Goal: Book appointment/travel/reservation

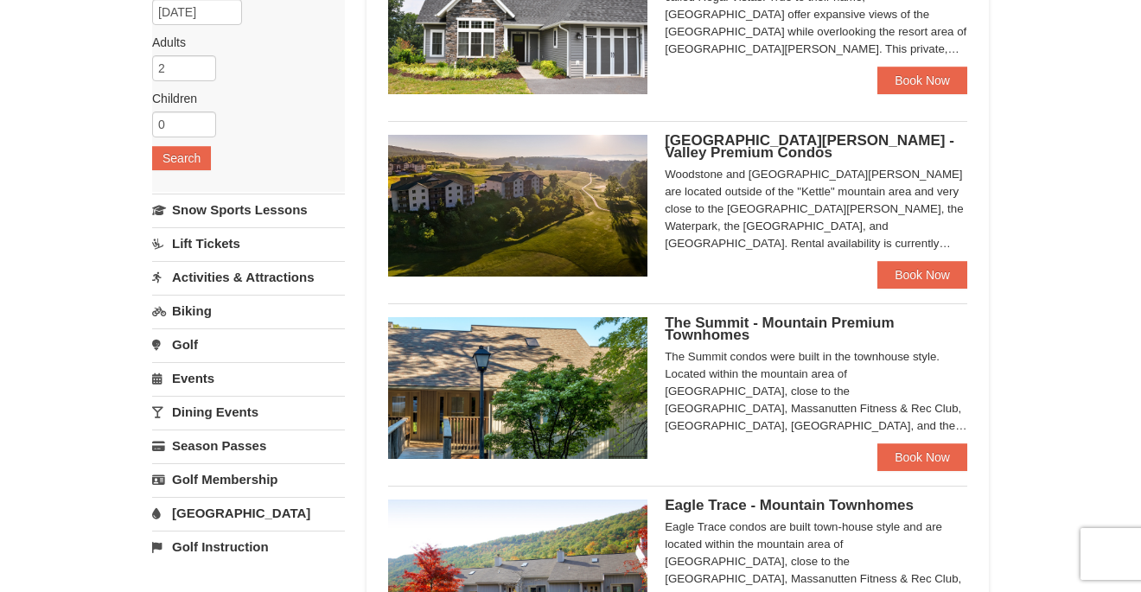
scroll to position [239, 0]
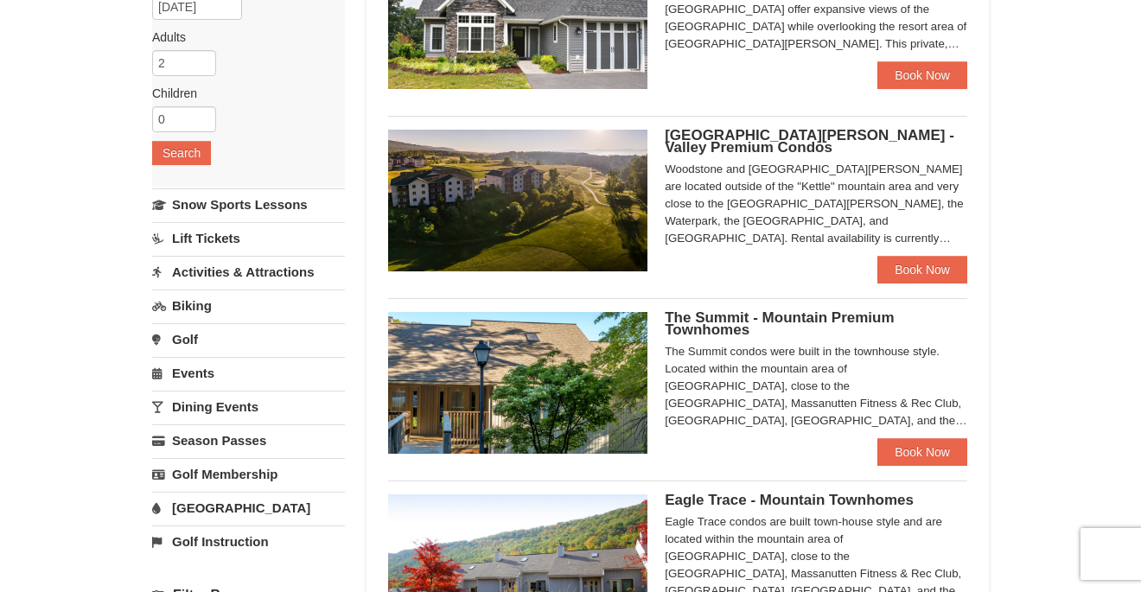
click at [818, 135] on span "[GEOGRAPHIC_DATA][PERSON_NAME] - Valley Premium Condos" at bounding box center [810, 141] width 290 height 29
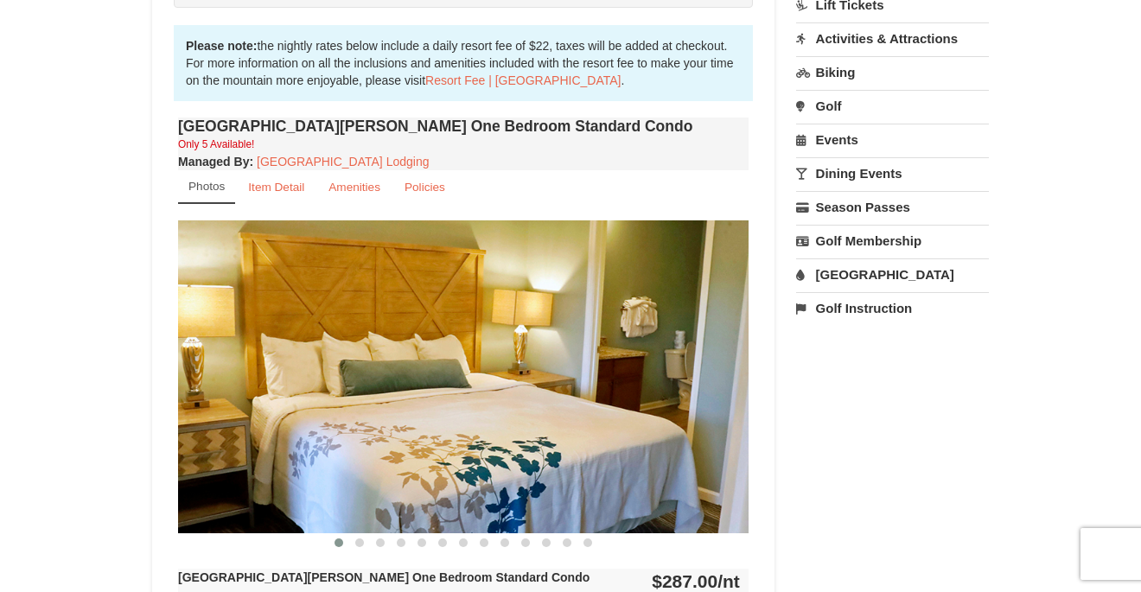
scroll to position [506, 0]
click at [363, 545] on button at bounding box center [359, 542] width 21 height 17
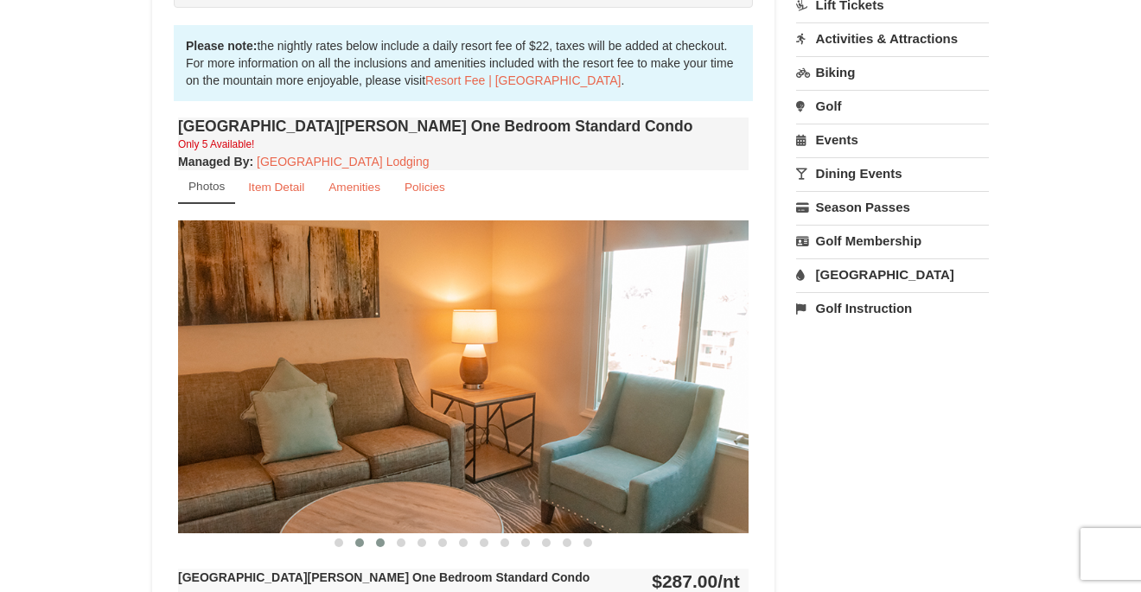
click at [381, 544] on span at bounding box center [380, 542] width 9 height 9
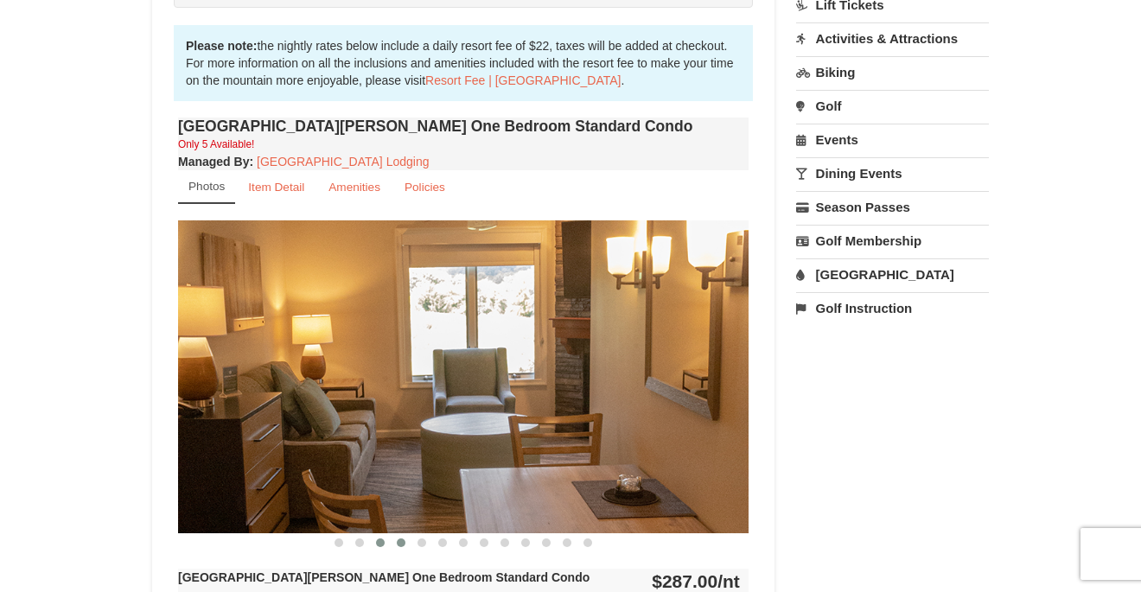
click at [401, 544] on span at bounding box center [401, 542] width 9 height 9
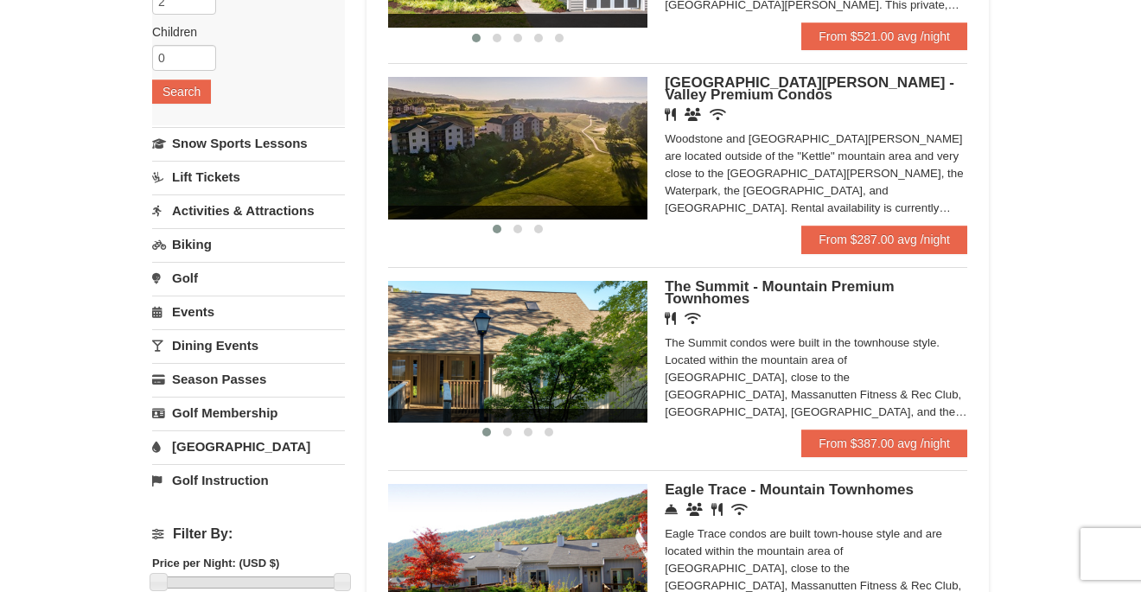
scroll to position [301, 0]
click at [759, 80] on span "[GEOGRAPHIC_DATA][PERSON_NAME] - Valley Premium Condos" at bounding box center [810, 88] width 290 height 29
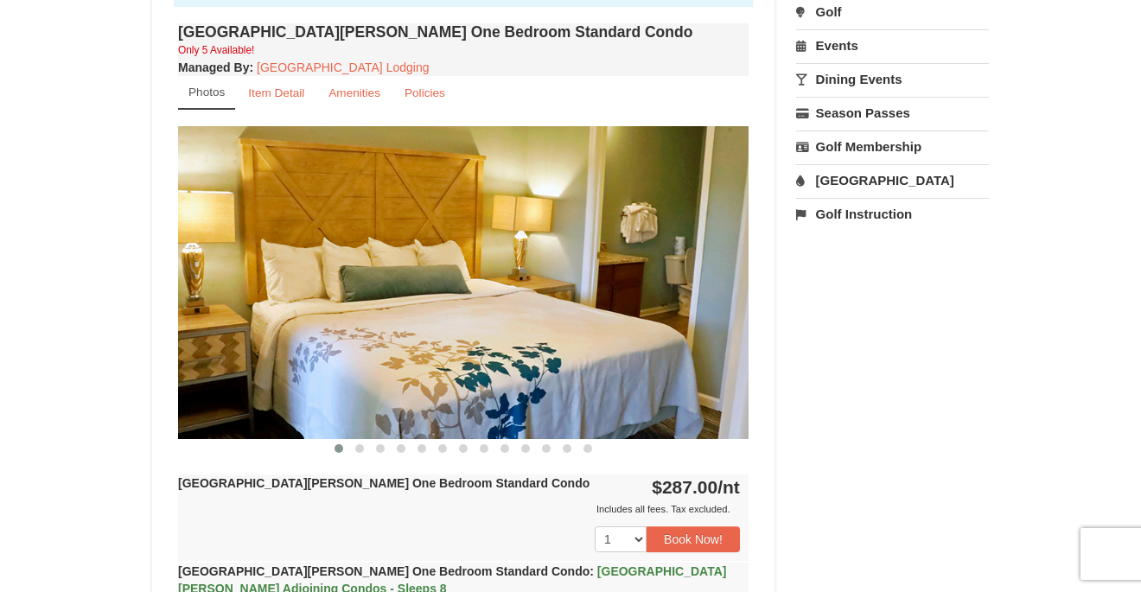
scroll to position [617, 0]
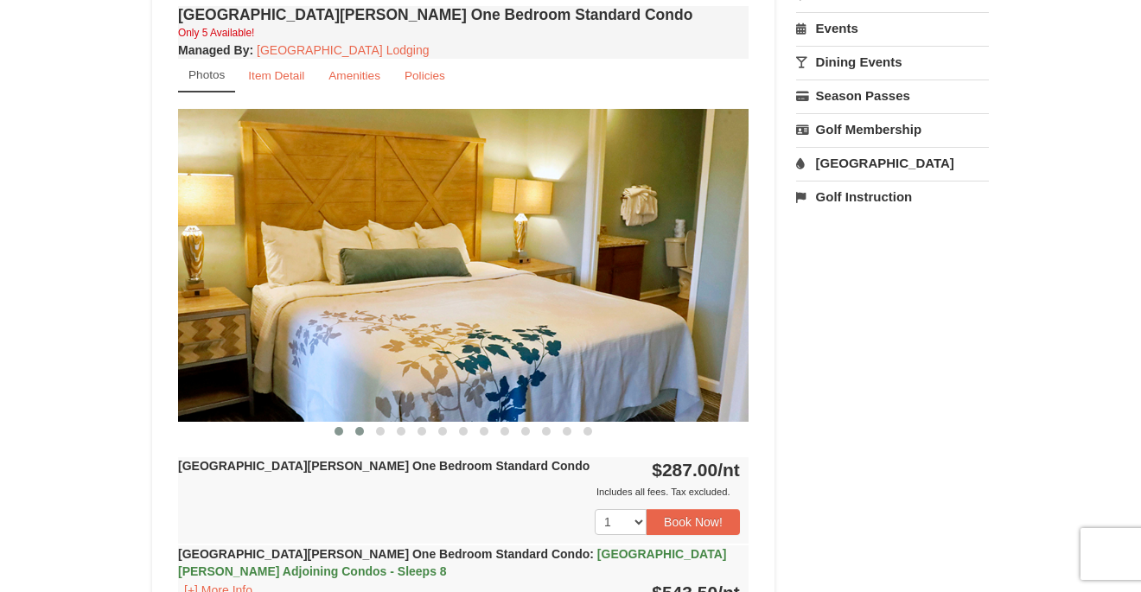
click at [360, 434] on span at bounding box center [359, 431] width 9 height 9
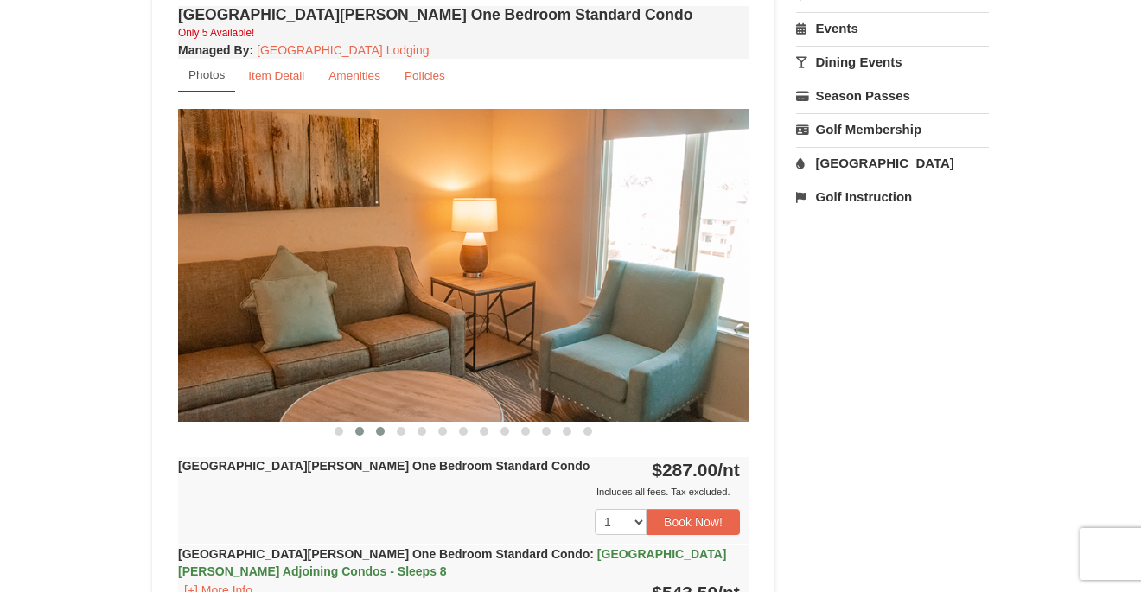
click at [379, 431] on span at bounding box center [380, 431] width 9 height 9
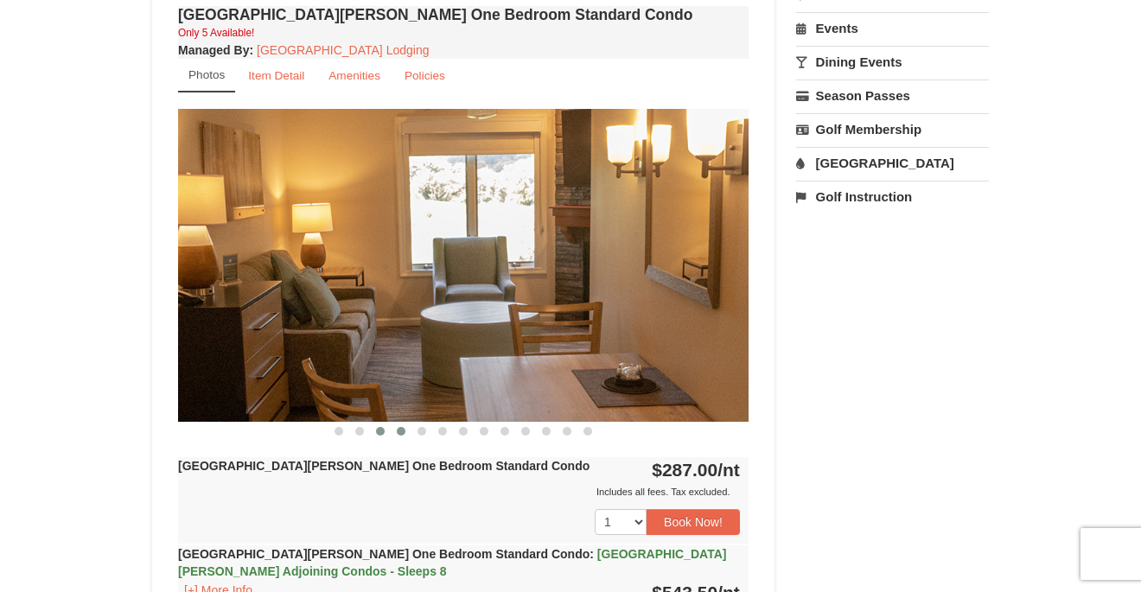
click at [399, 433] on span at bounding box center [401, 431] width 9 height 9
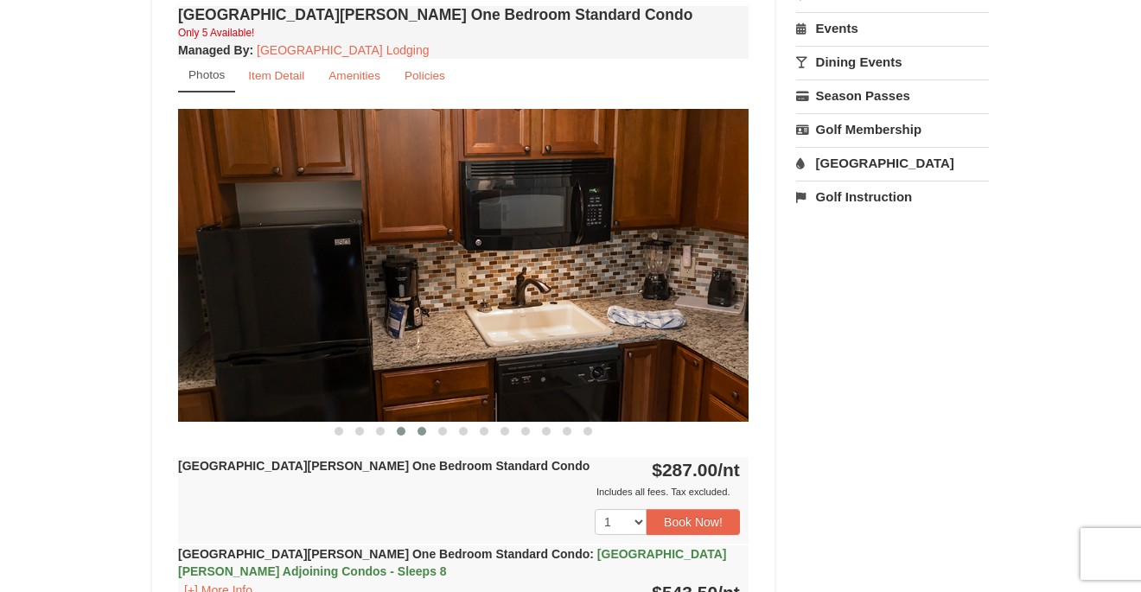
click at [423, 435] on button at bounding box center [421, 431] width 21 height 17
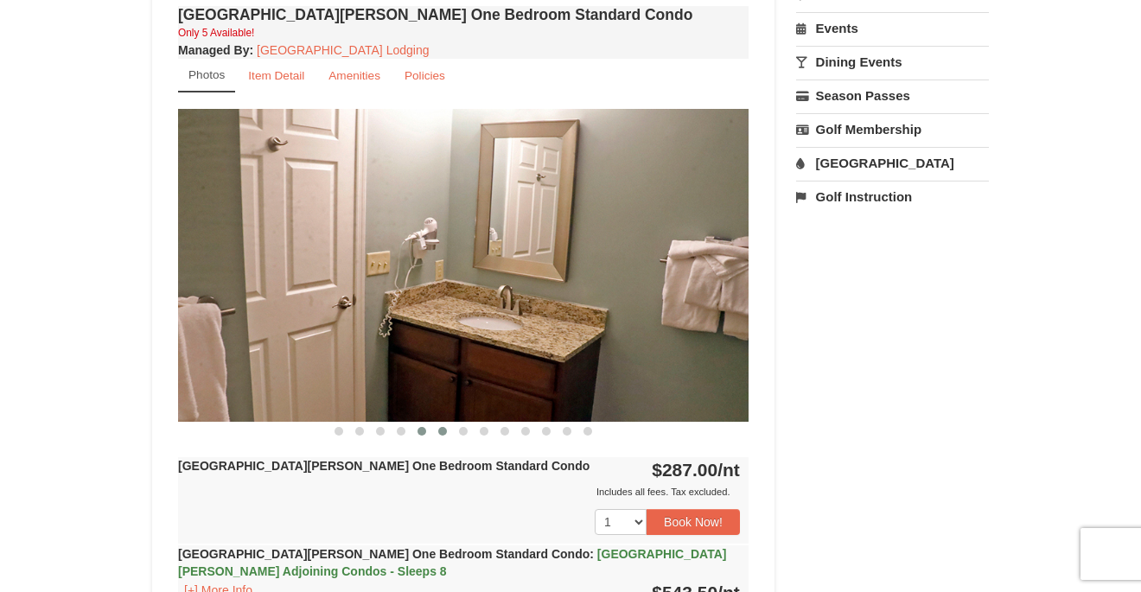
click at [442, 430] on span at bounding box center [442, 431] width 9 height 9
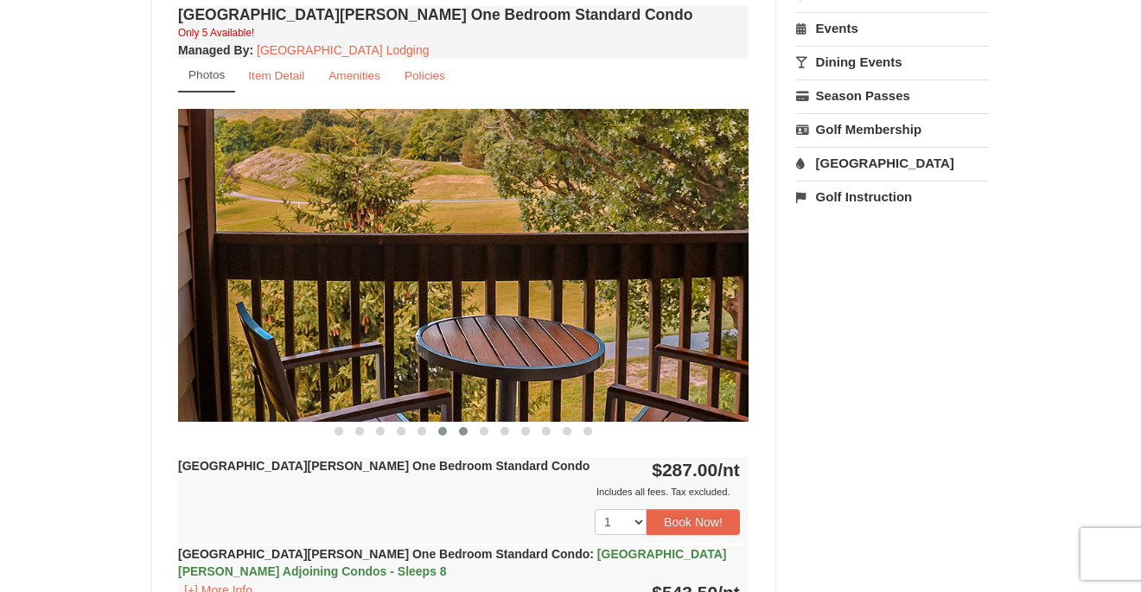
click at [463, 431] on span at bounding box center [463, 431] width 9 height 9
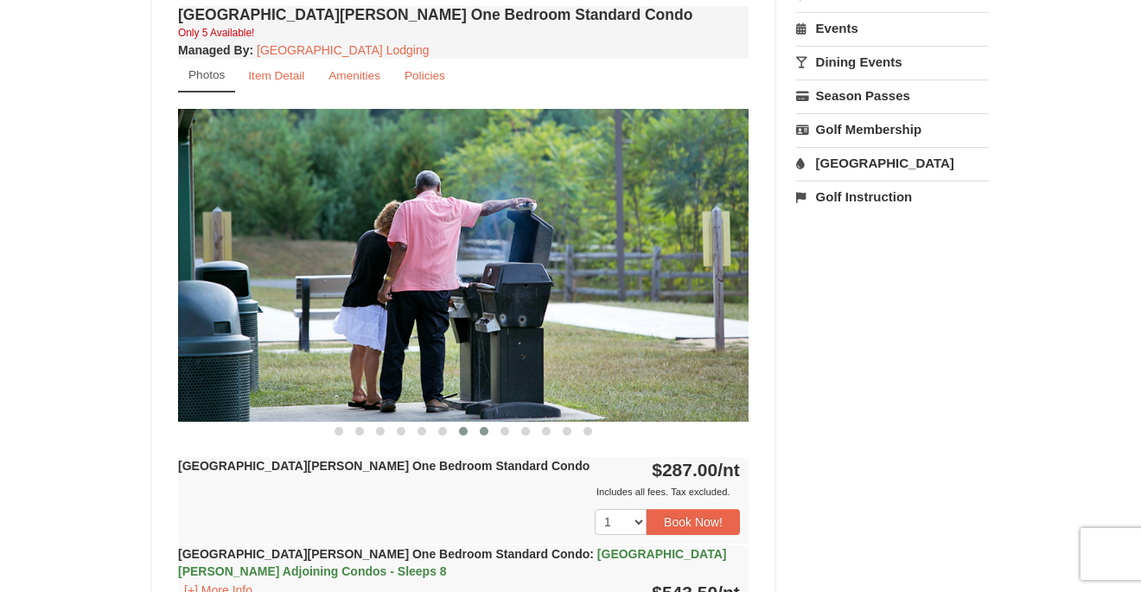
click at [487, 431] on span at bounding box center [484, 431] width 9 height 9
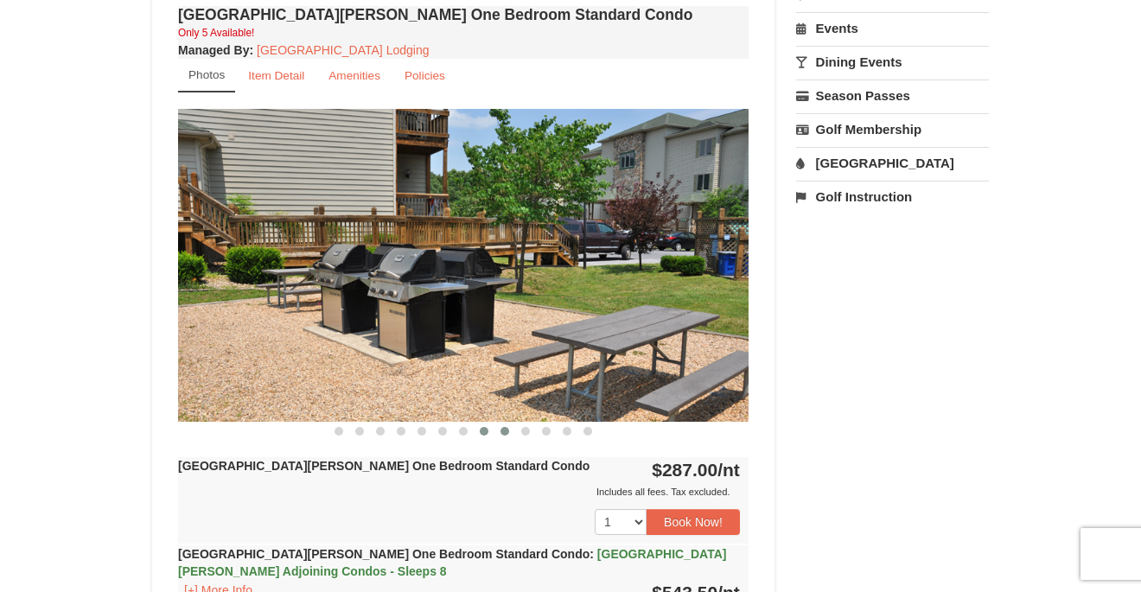
click at [506, 430] on span at bounding box center [504, 431] width 9 height 9
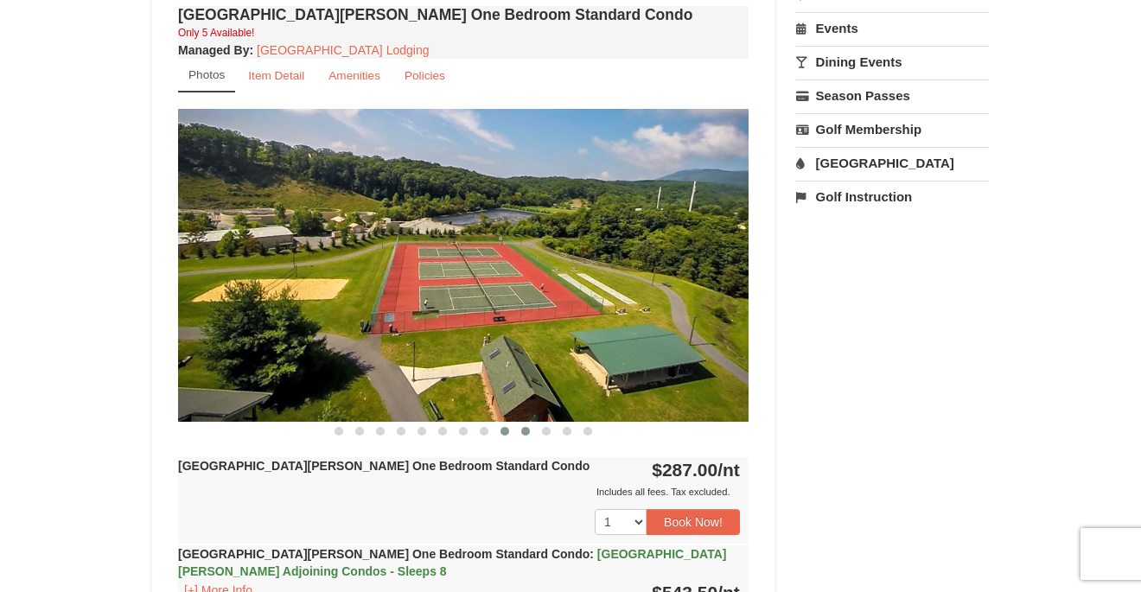
click at [518, 429] on button at bounding box center [525, 431] width 21 height 17
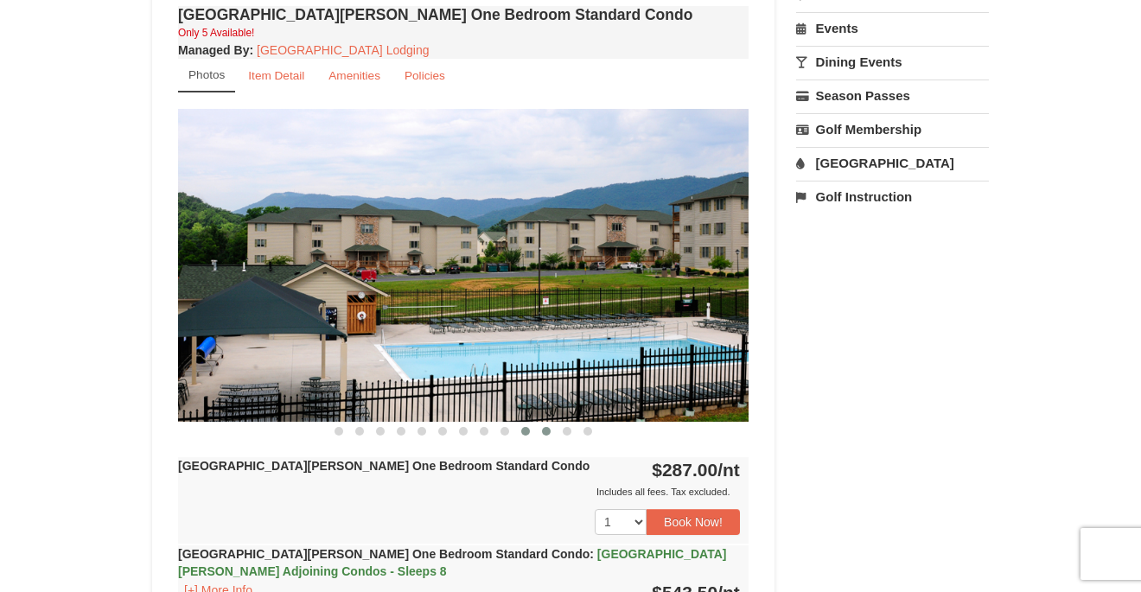
click at [542, 430] on span at bounding box center [546, 431] width 9 height 9
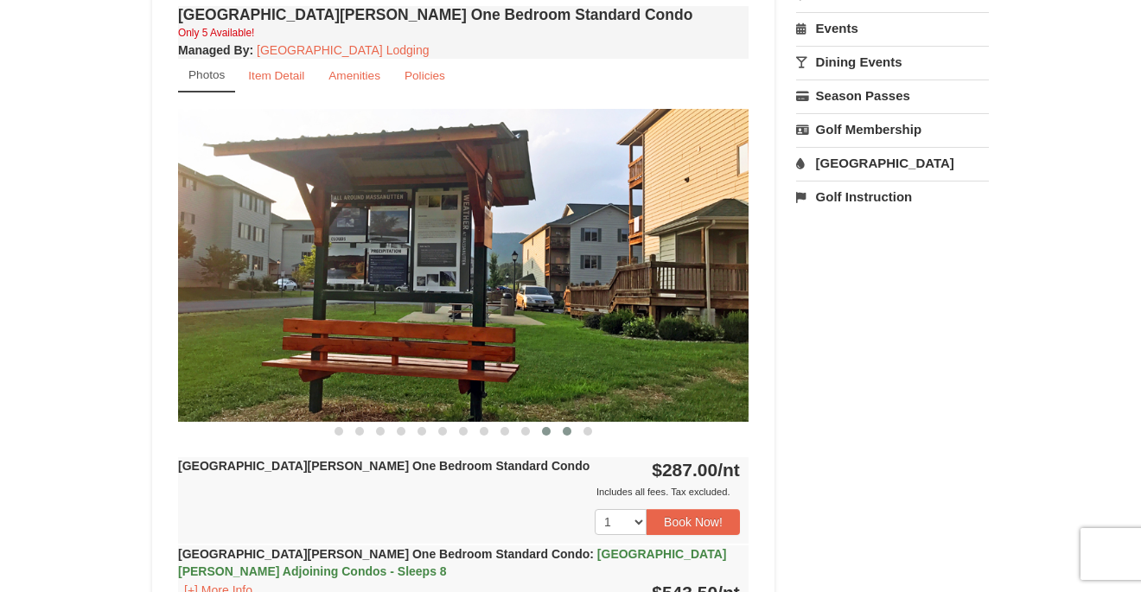
click at [570, 430] on span at bounding box center [567, 431] width 9 height 9
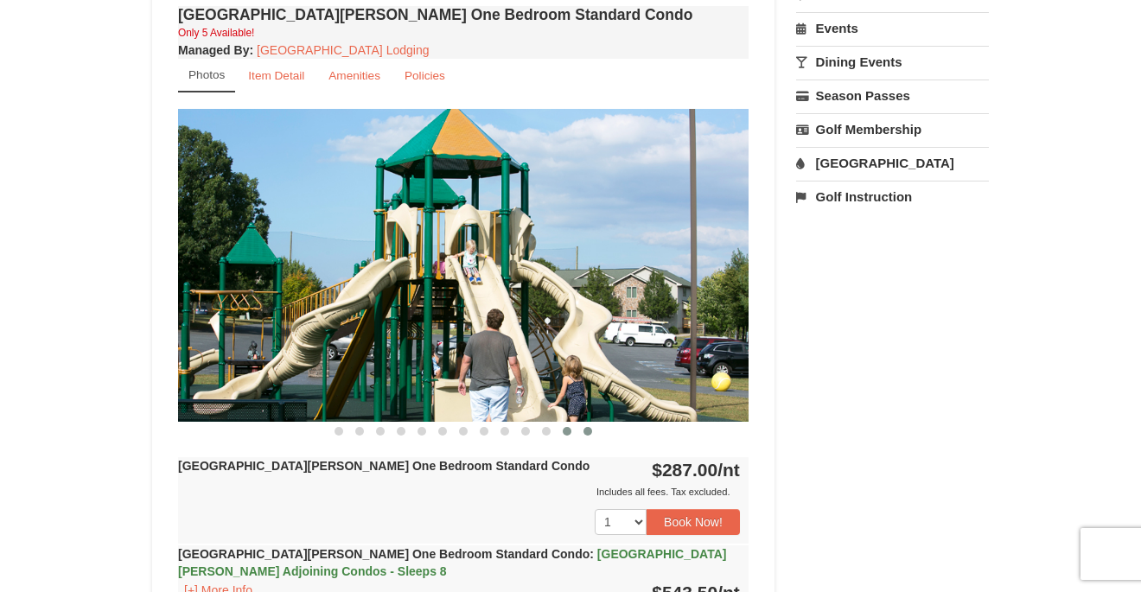
click at [588, 431] on span at bounding box center [587, 431] width 9 height 9
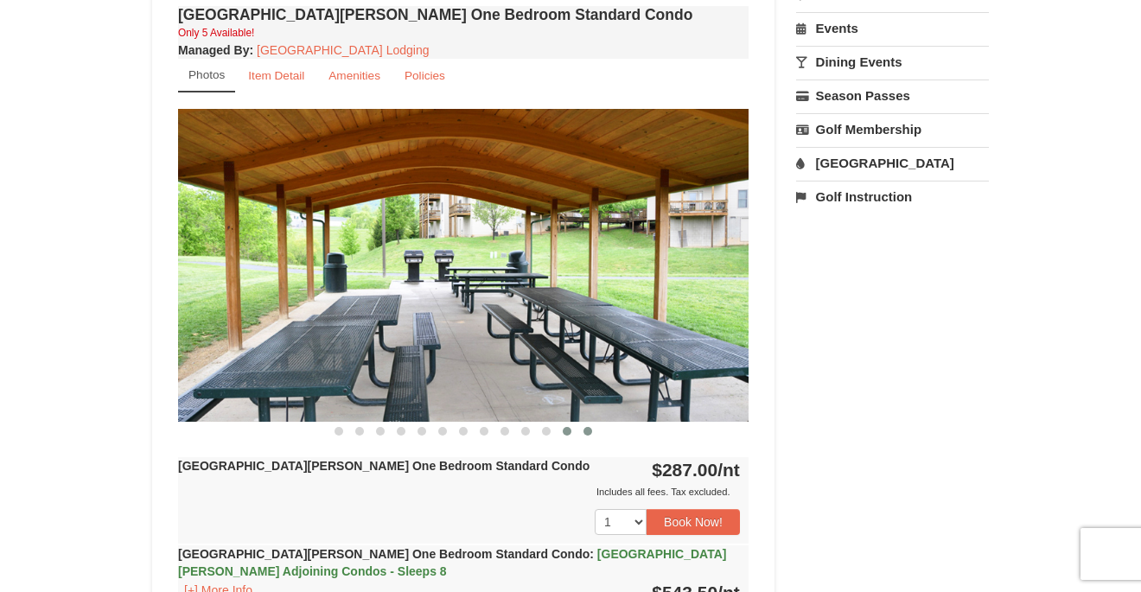
click at [570, 430] on span at bounding box center [567, 431] width 9 height 9
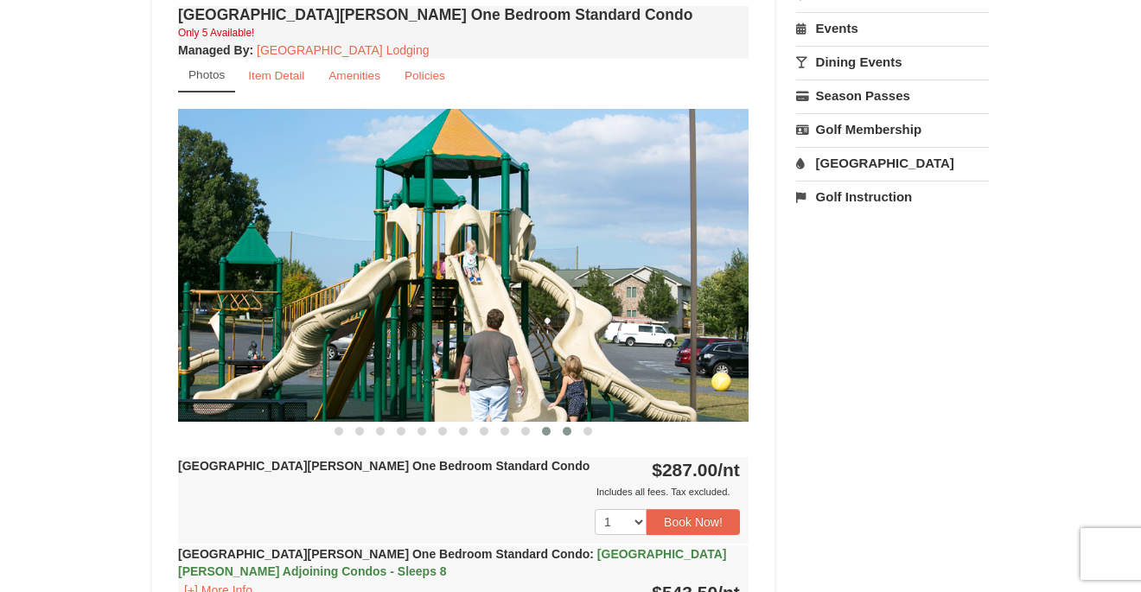
click at [547, 434] on span at bounding box center [546, 431] width 9 height 9
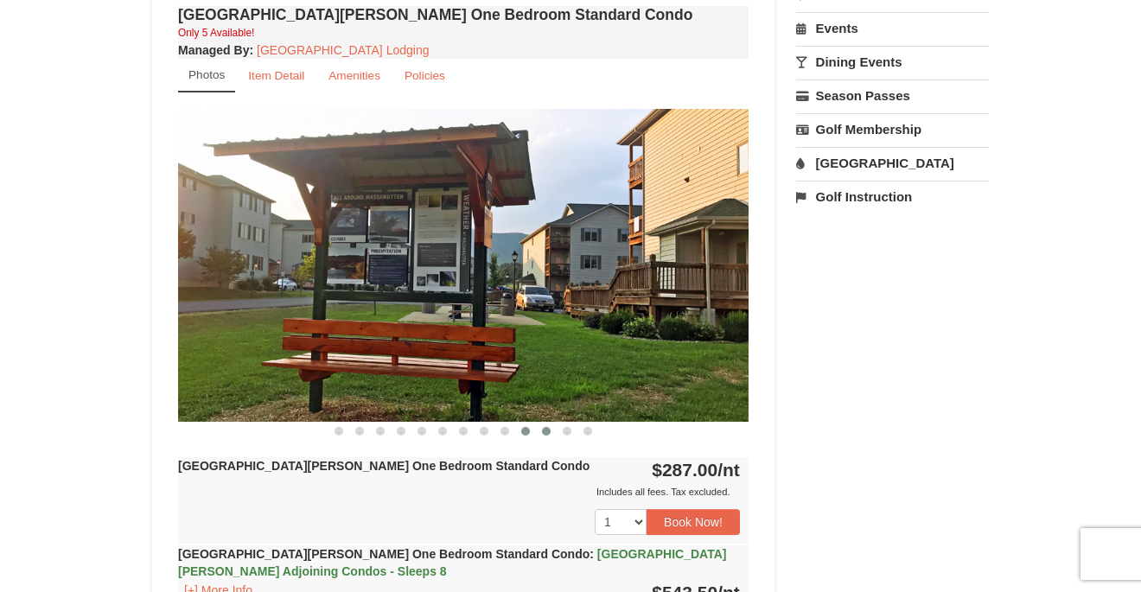
click at [526, 429] on span at bounding box center [525, 431] width 9 height 9
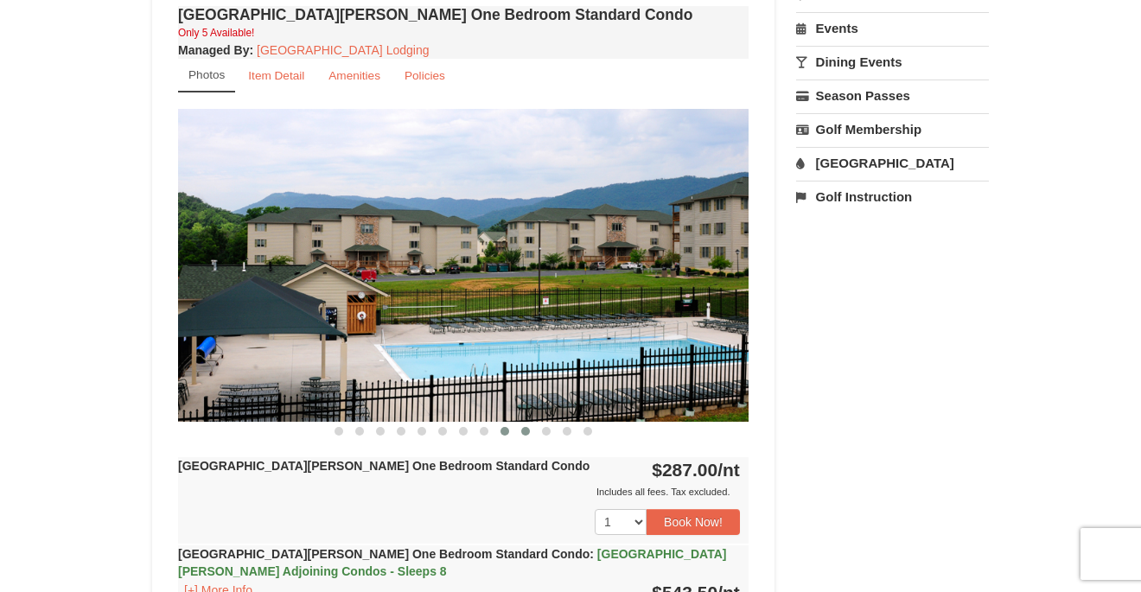
click at [501, 429] on span at bounding box center [504, 431] width 9 height 9
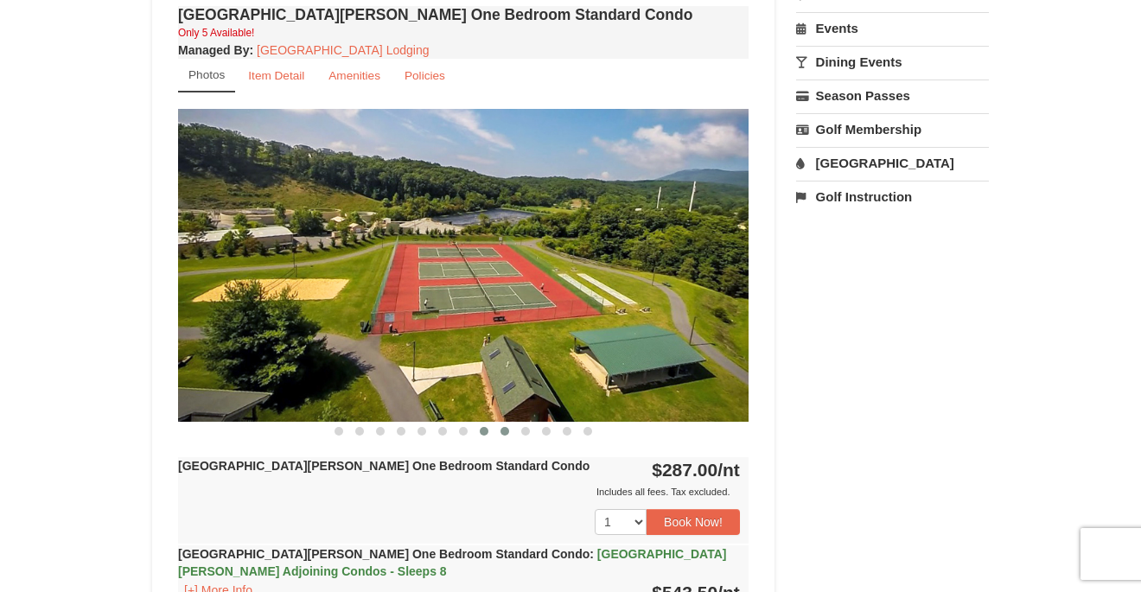
click at [480, 432] on span at bounding box center [484, 431] width 9 height 9
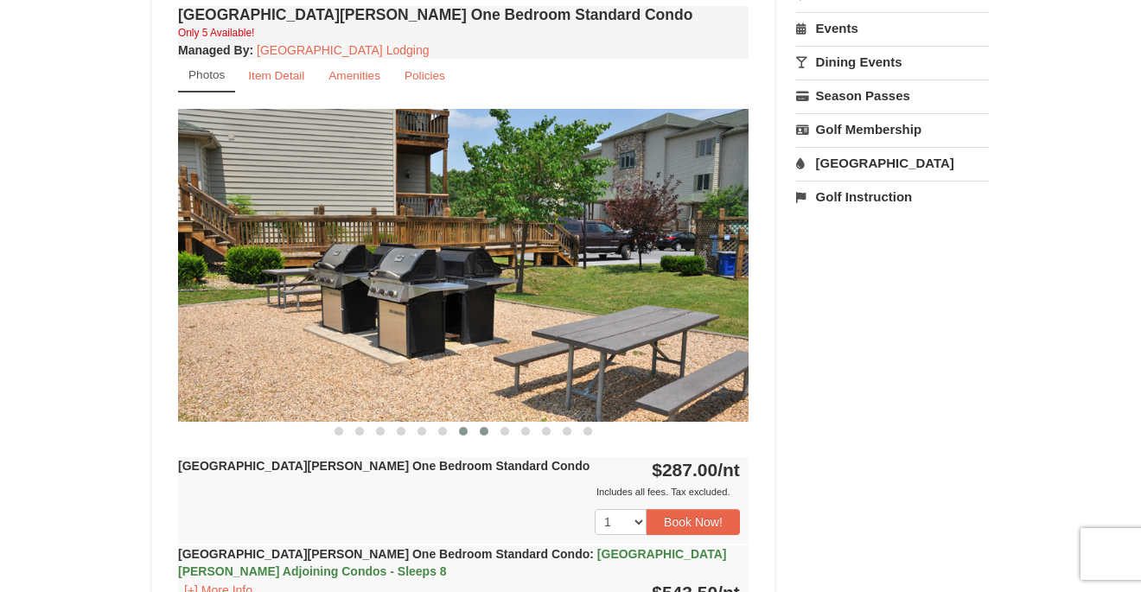
click at [463, 430] on span at bounding box center [463, 431] width 9 height 9
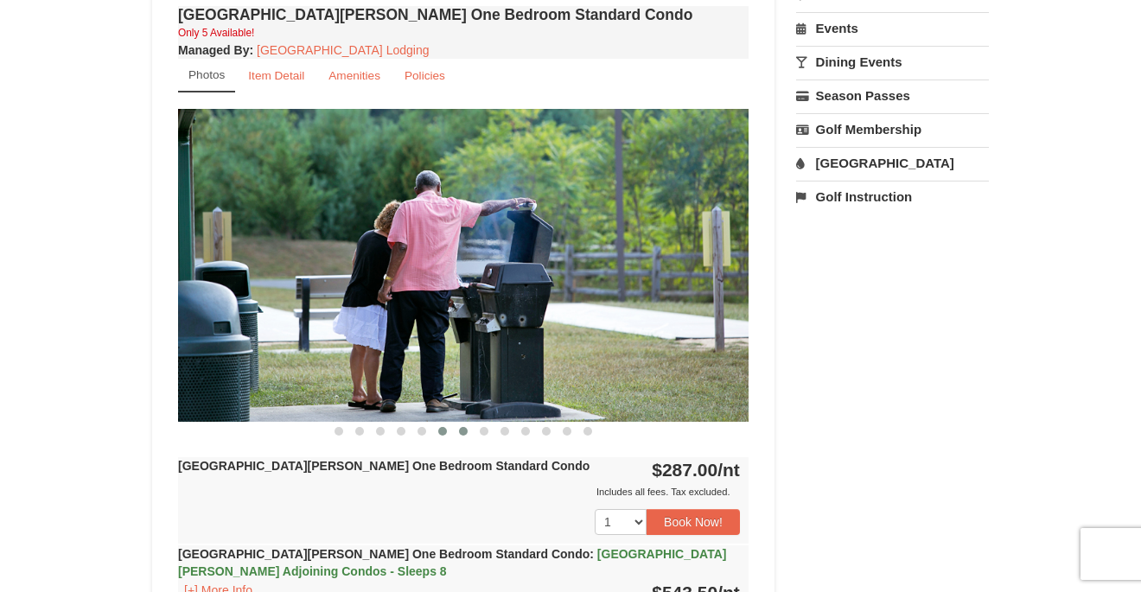
click at [434, 431] on button at bounding box center [442, 431] width 21 height 17
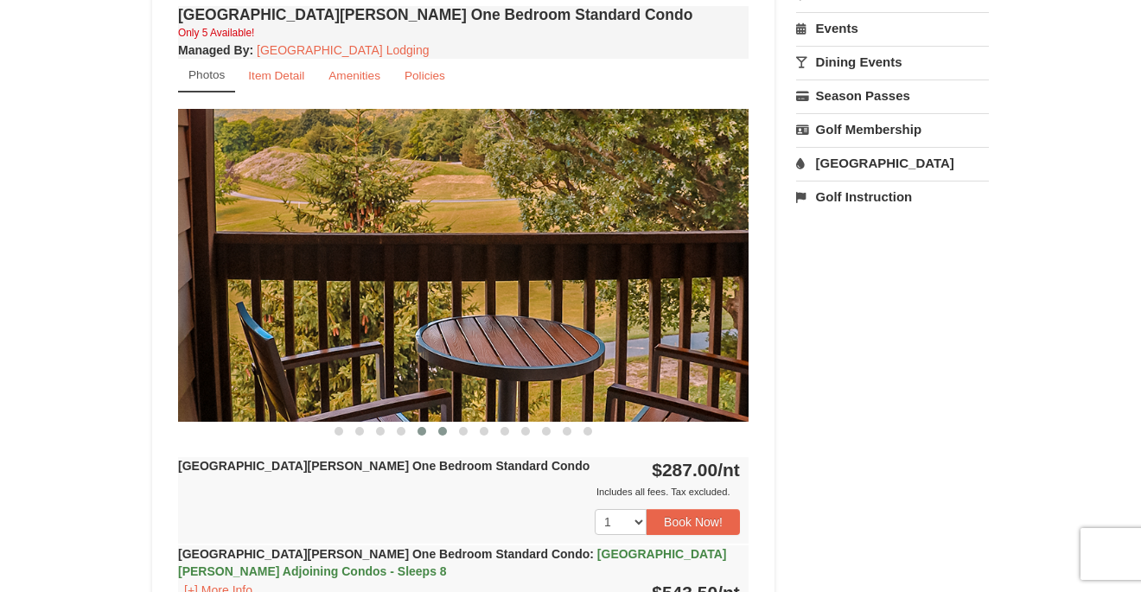
click at [424, 430] on span at bounding box center [421, 431] width 9 height 9
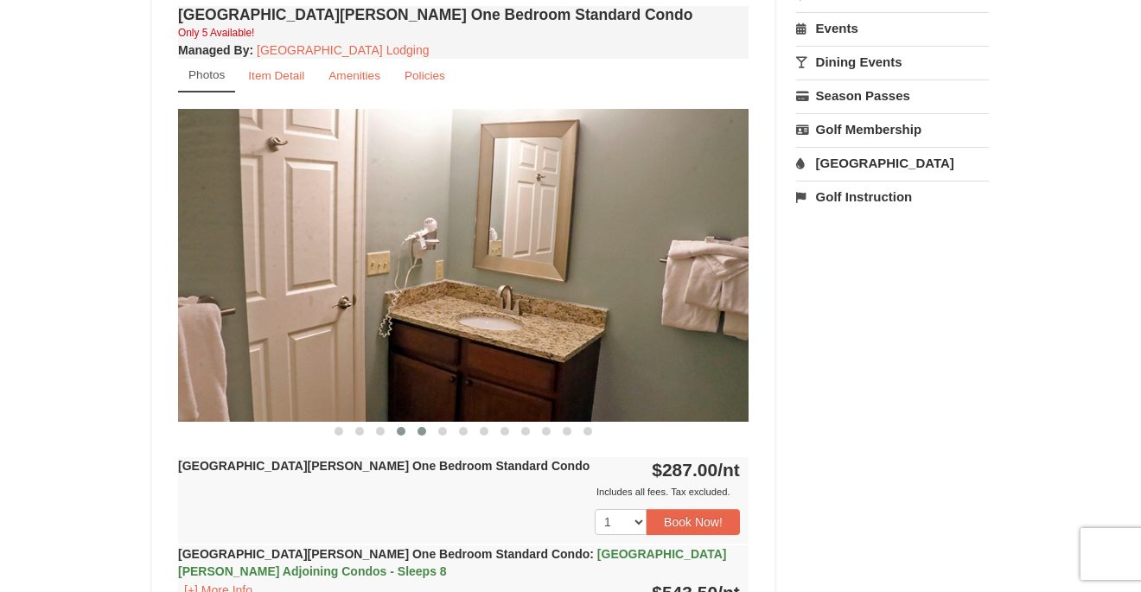
click at [403, 423] on button at bounding box center [401, 431] width 21 height 17
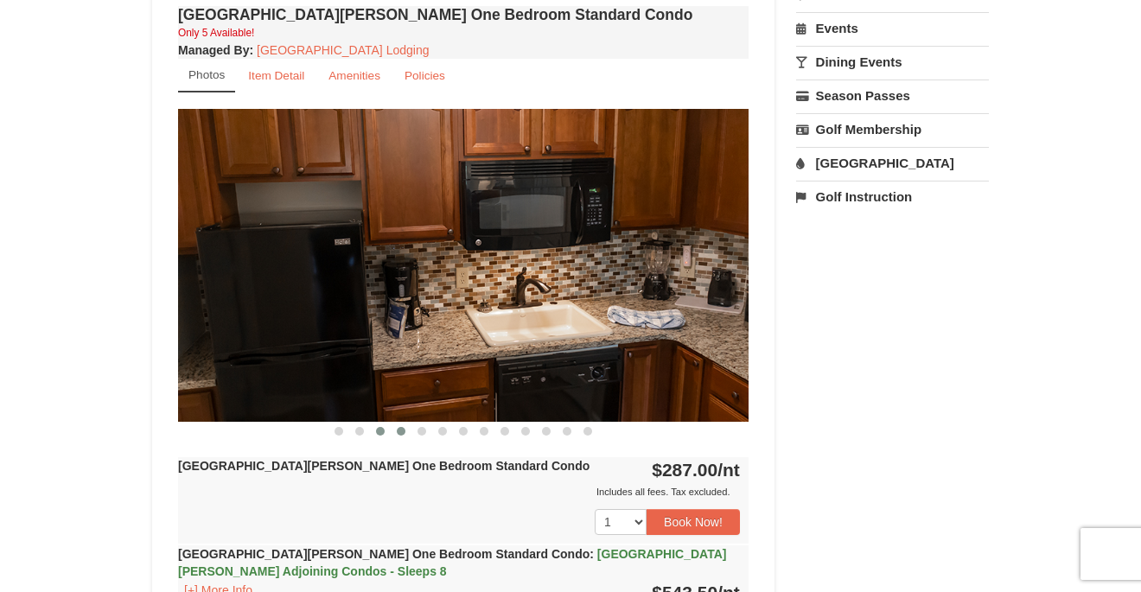
click at [382, 429] on span at bounding box center [380, 431] width 9 height 9
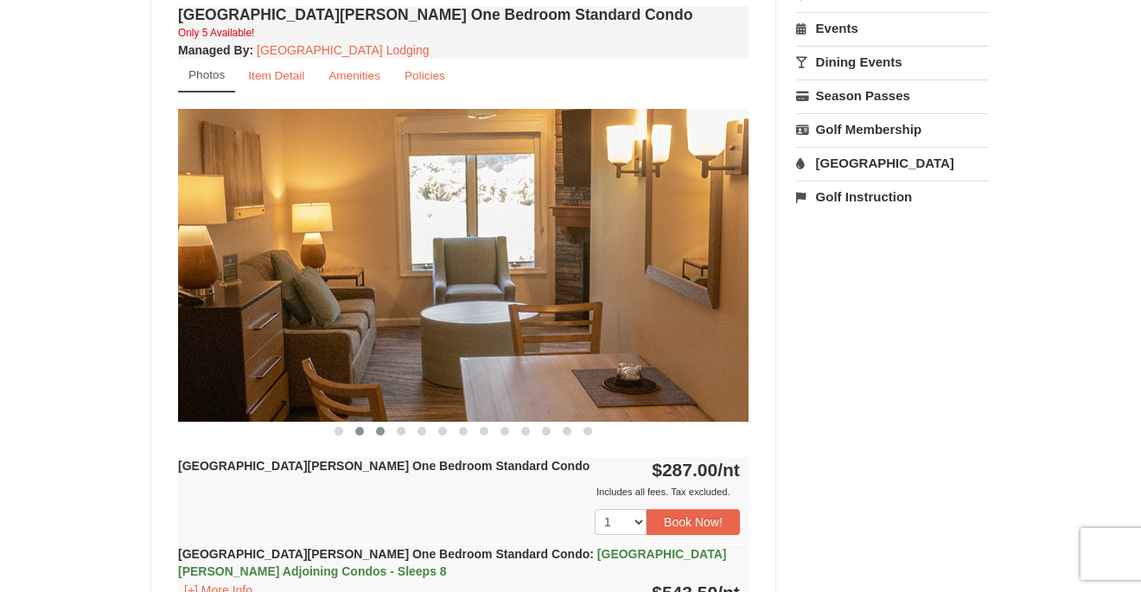
click at [353, 438] on button at bounding box center [359, 431] width 21 height 17
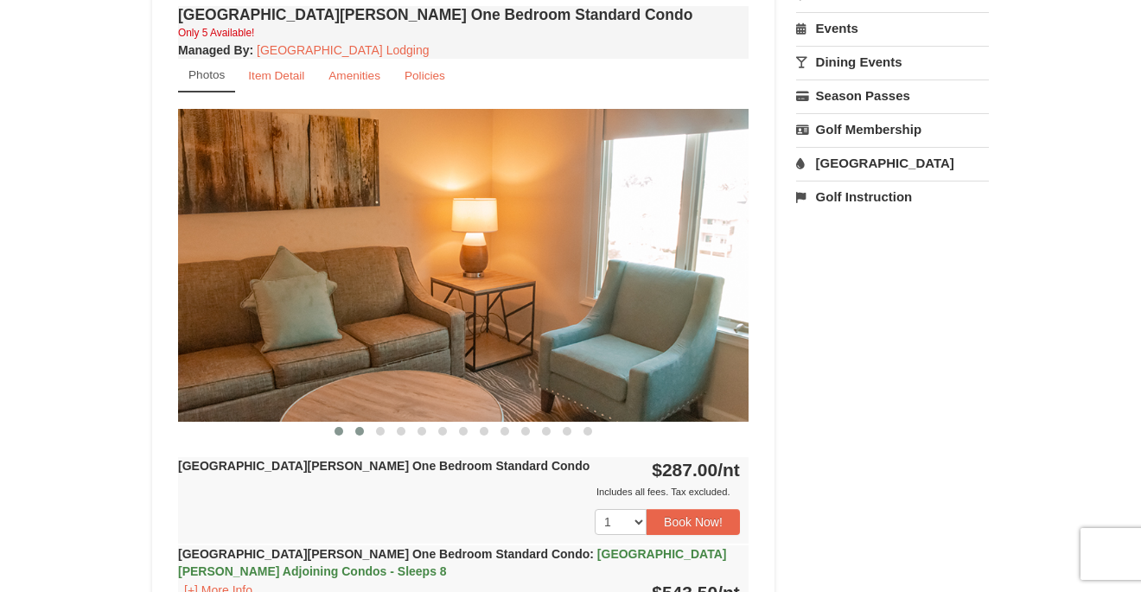
click at [342, 438] on button at bounding box center [338, 431] width 21 height 17
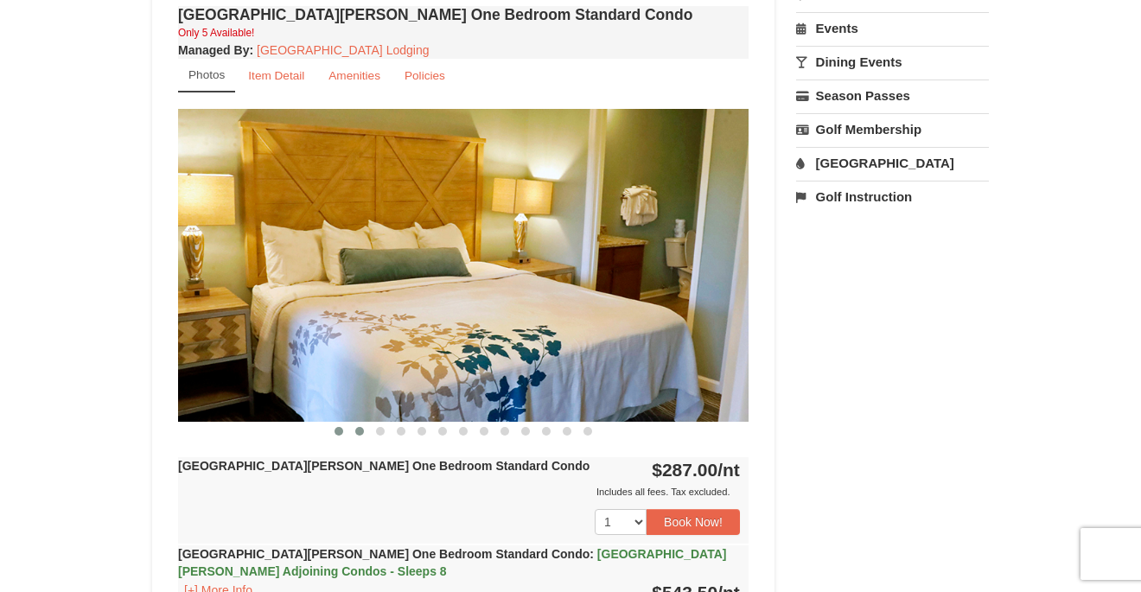
click at [360, 430] on span at bounding box center [359, 431] width 9 height 9
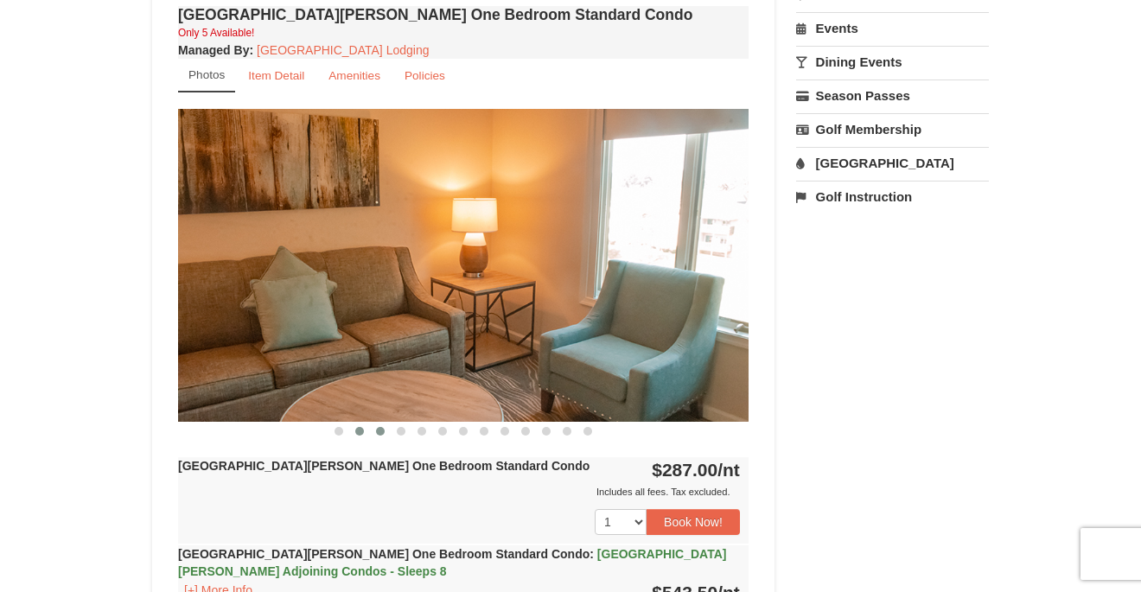
click at [381, 432] on span at bounding box center [380, 431] width 9 height 9
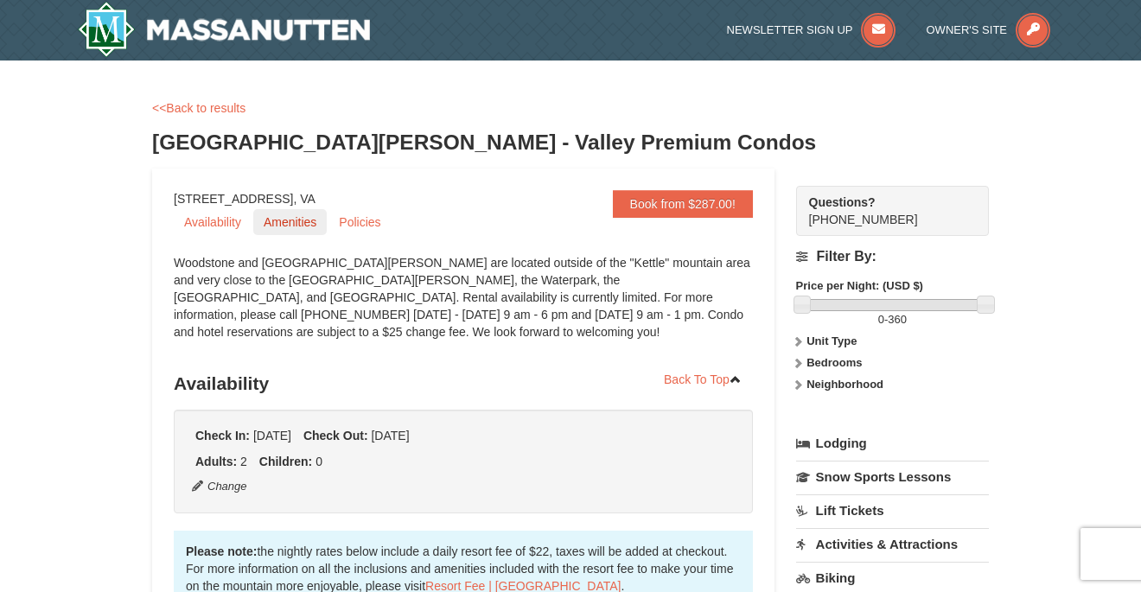
scroll to position [0, 0]
click at [284, 223] on link "Amenities" at bounding box center [289, 222] width 73 height 26
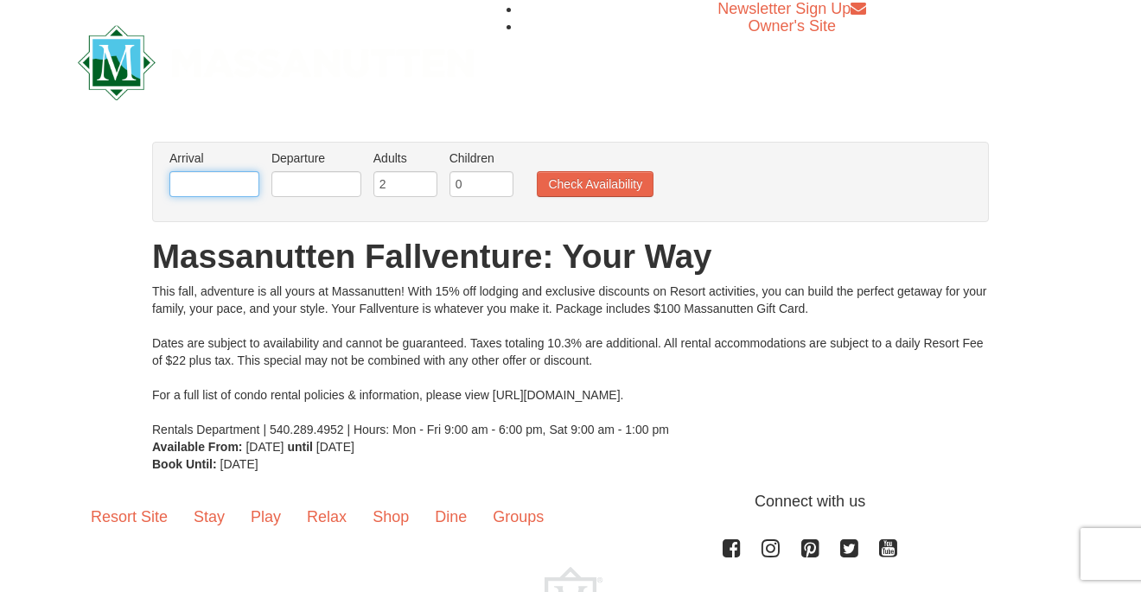
click at [223, 171] on input "text" at bounding box center [214, 184] width 90 height 26
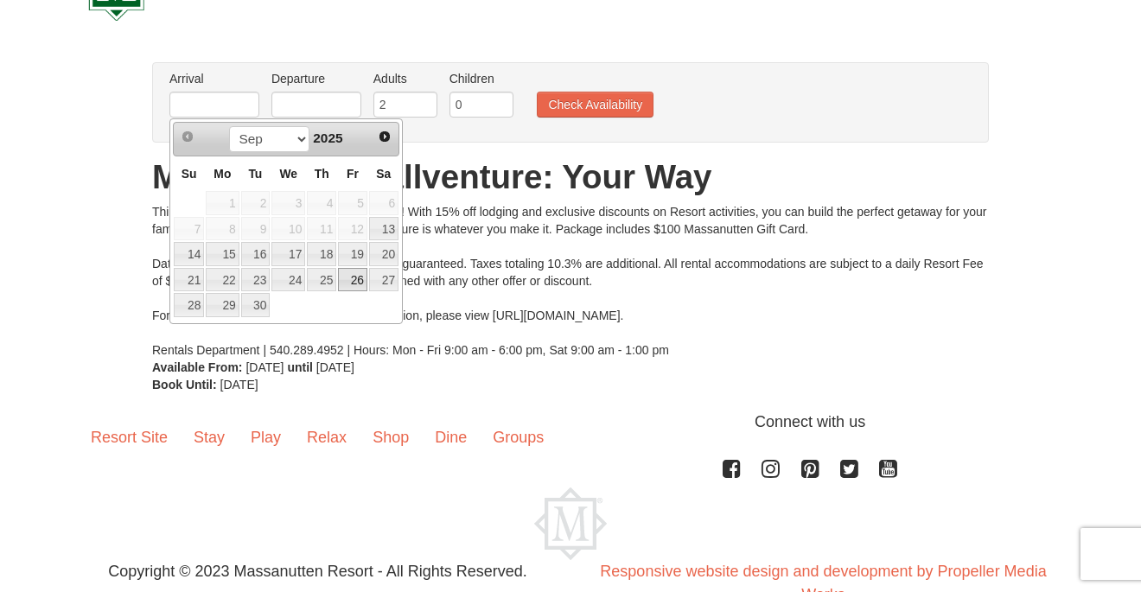
click at [357, 277] on link "26" at bounding box center [352, 280] width 29 height 24
type input "[DATE]"
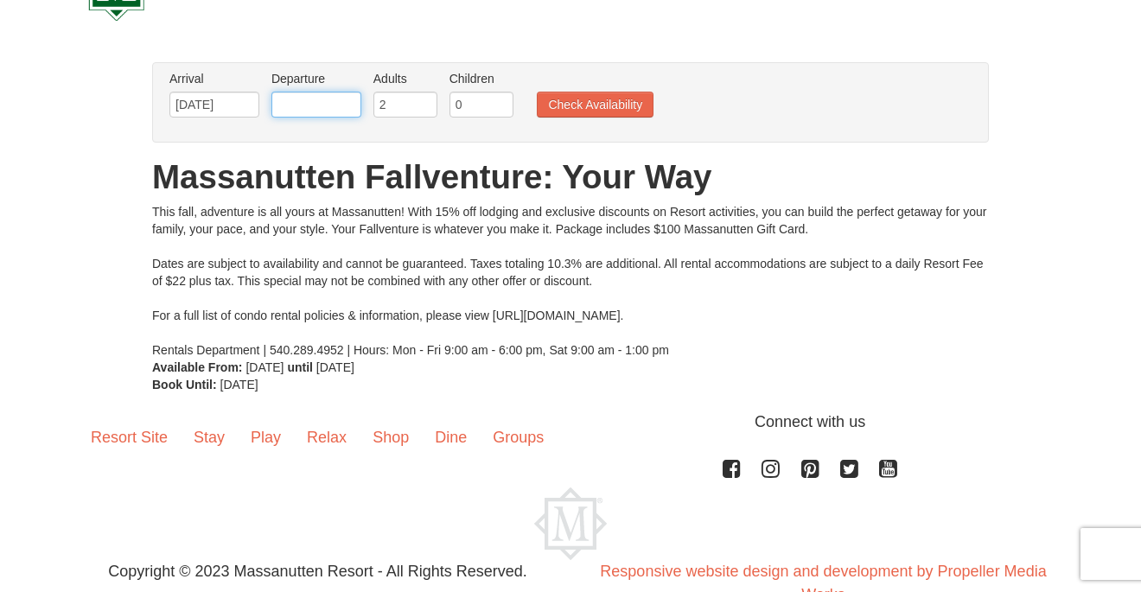
click at [289, 107] on input "text" at bounding box center [316, 105] width 90 height 26
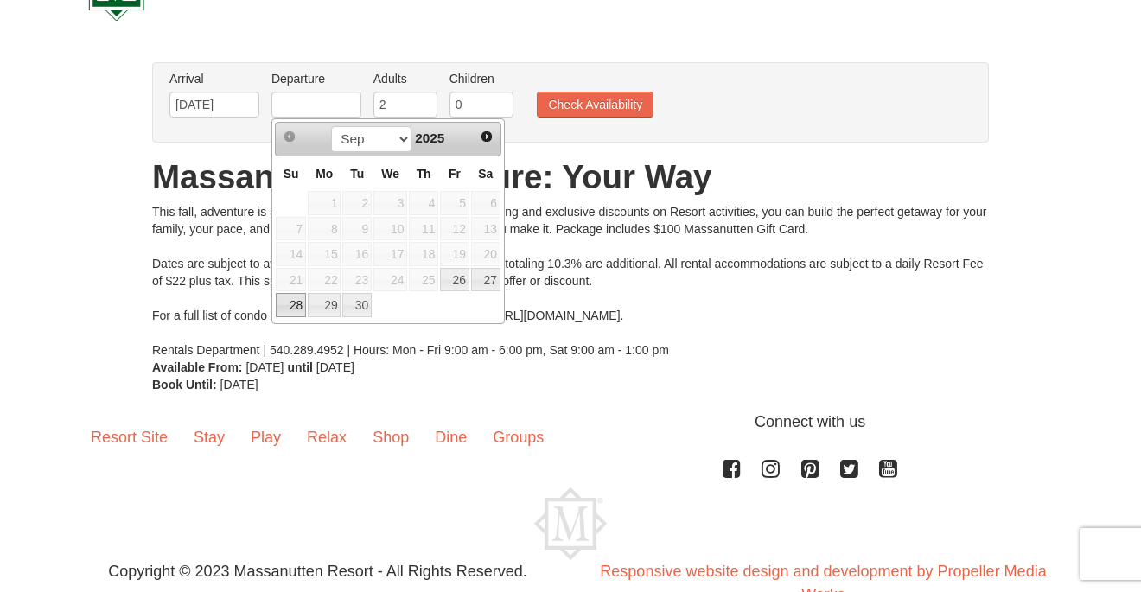
click at [291, 305] on link "28" at bounding box center [291, 305] width 30 height 24
type input "[DATE]"
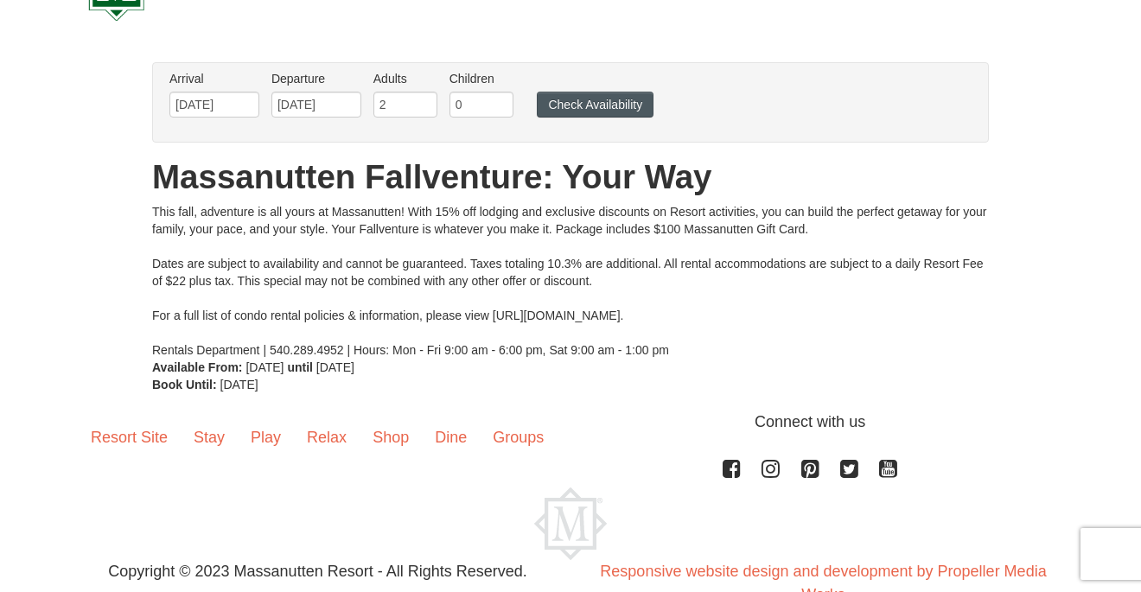
click at [583, 103] on button "Check Availability" at bounding box center [595, 105] width 117 height 26
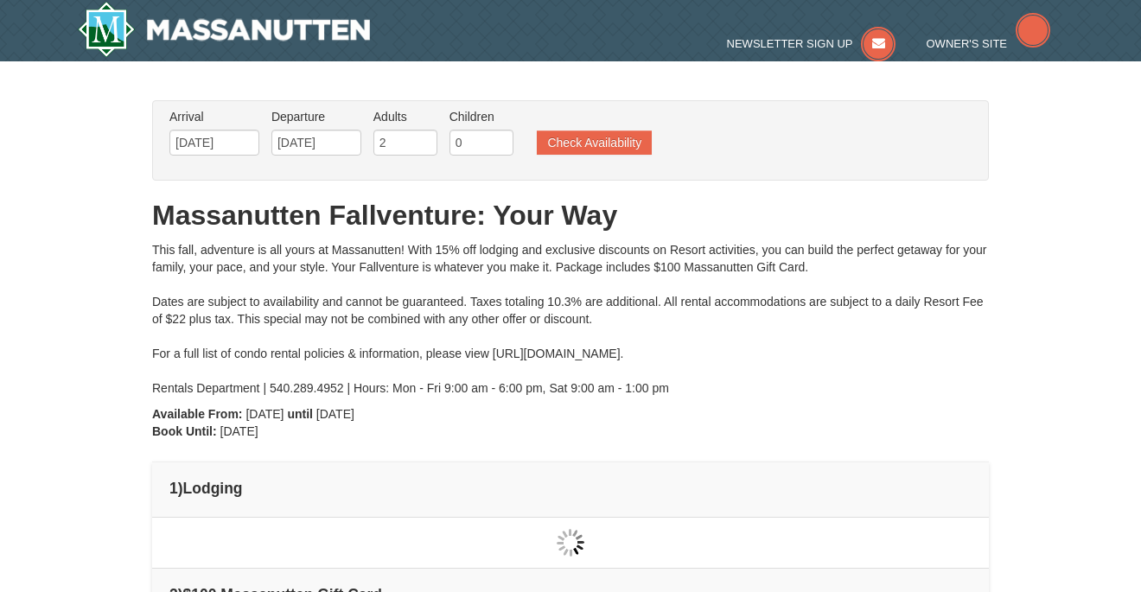
type input "[DATE]"
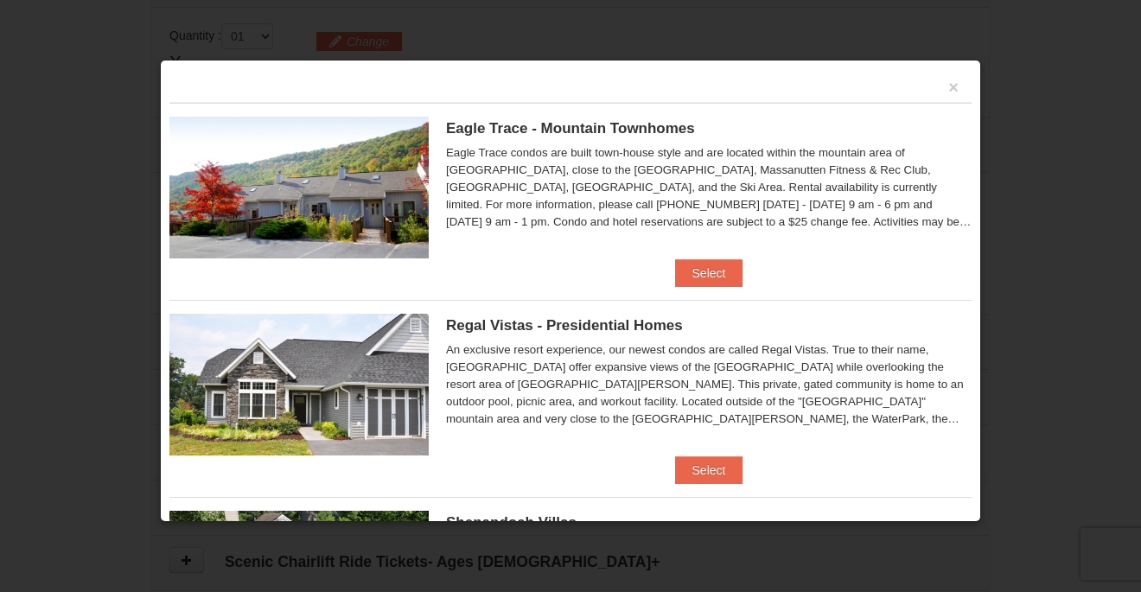
scroll to position [505, 0]
click at [693, 268] on button "Select" at bounding box center [709, 273] width 68 height 28
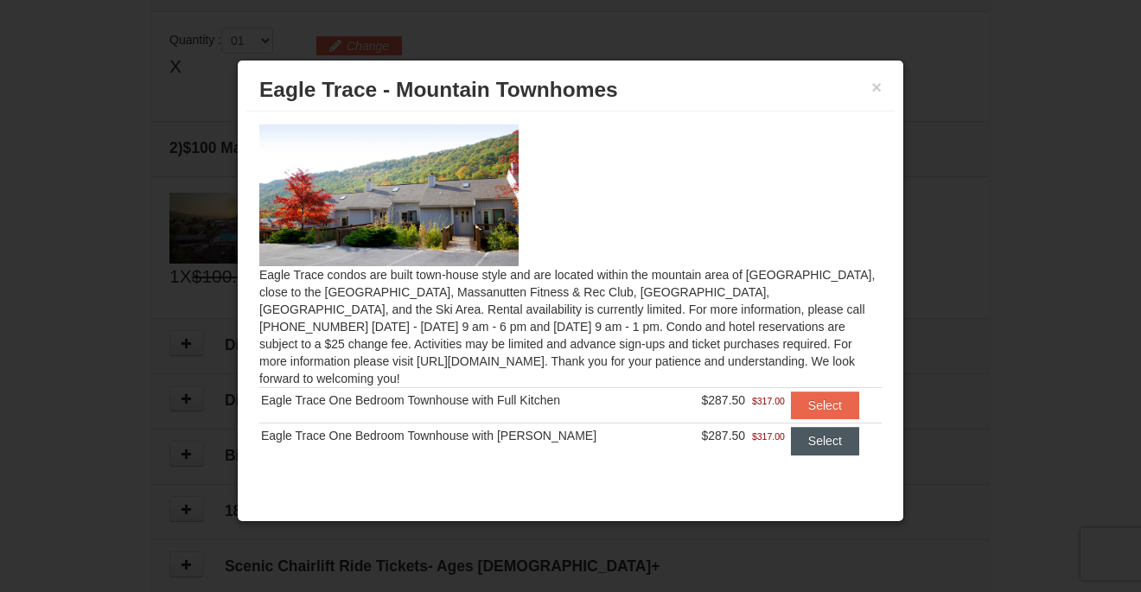
click at [809, 427] on button "Select" at bounding box center [825, 441] width 68 height 28
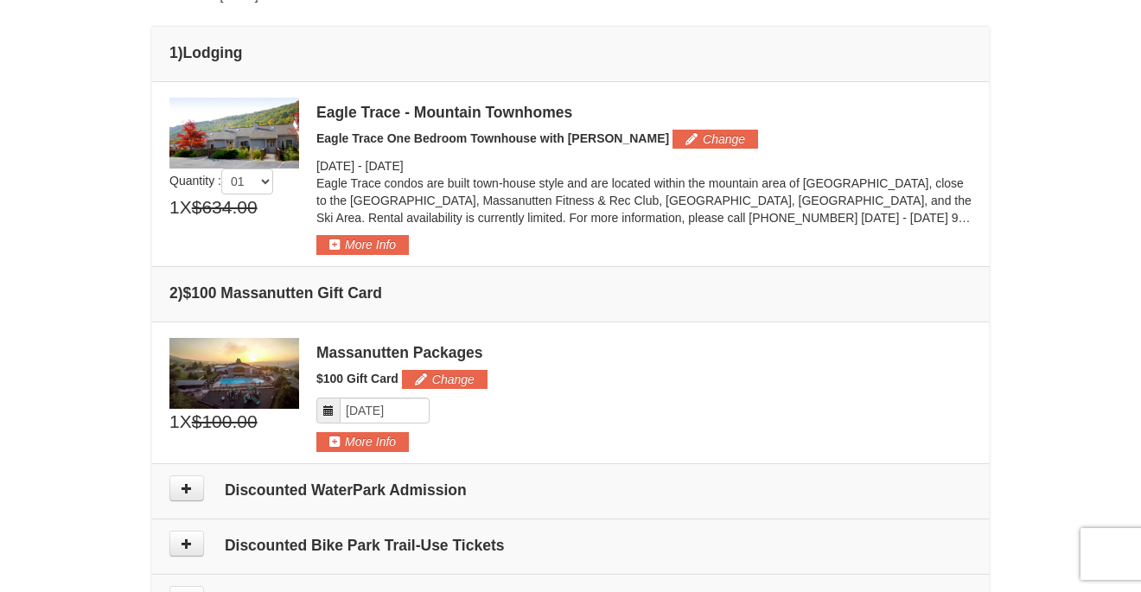
scroll to position [431, 0]
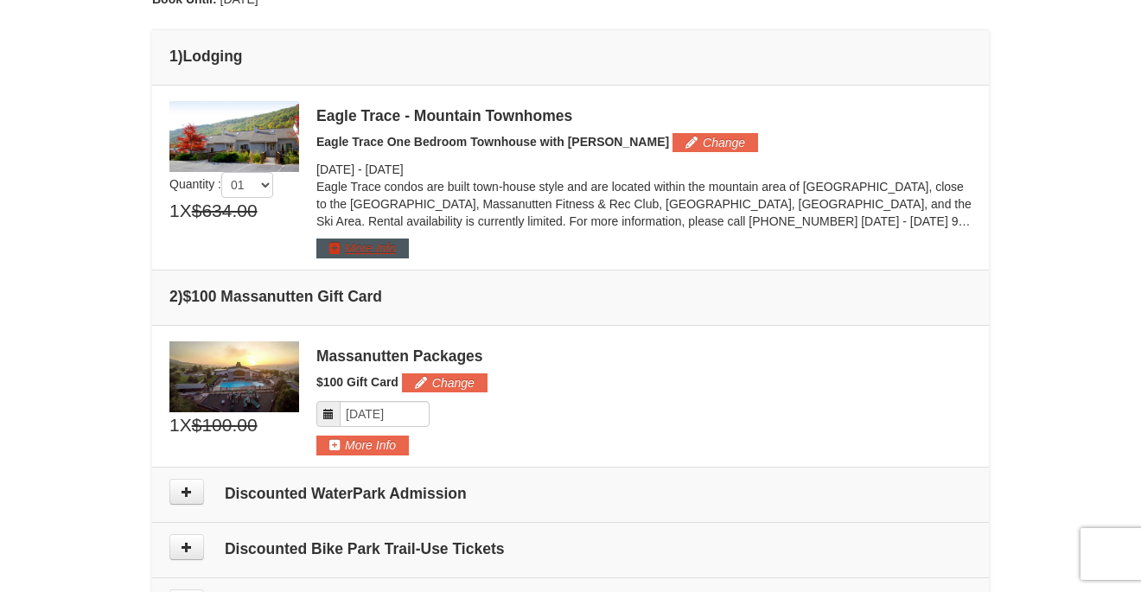
click at [340, 249] on button "More Info" at bounding box center [362, 248] width 92 height 19
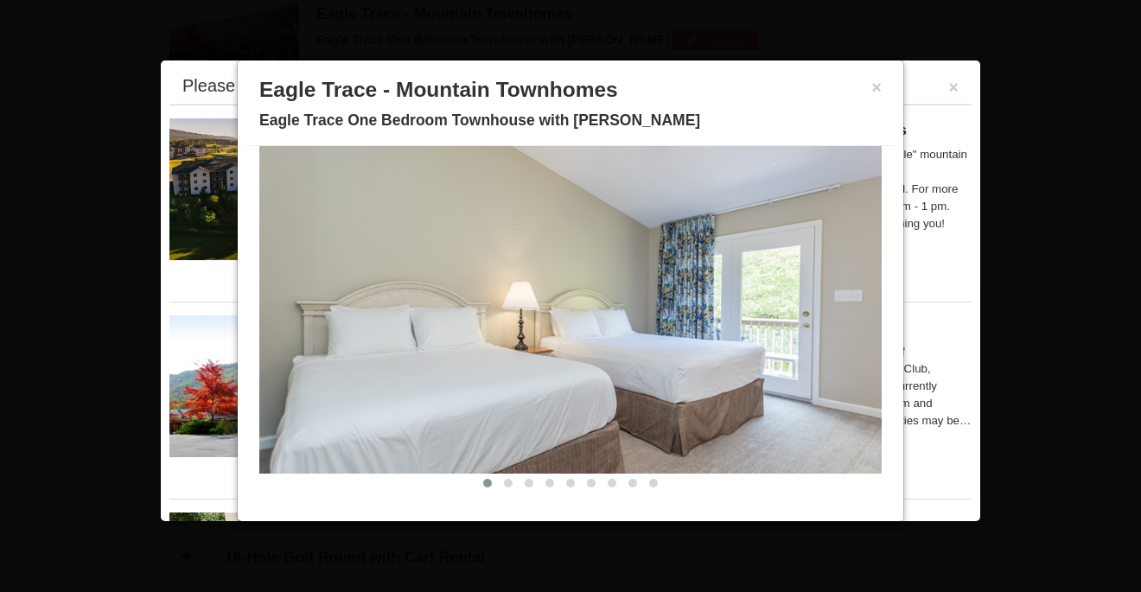
scroll to position [533, 0]
click at [509, 490] on button at bounding box center [508, 482] width 21 height 17
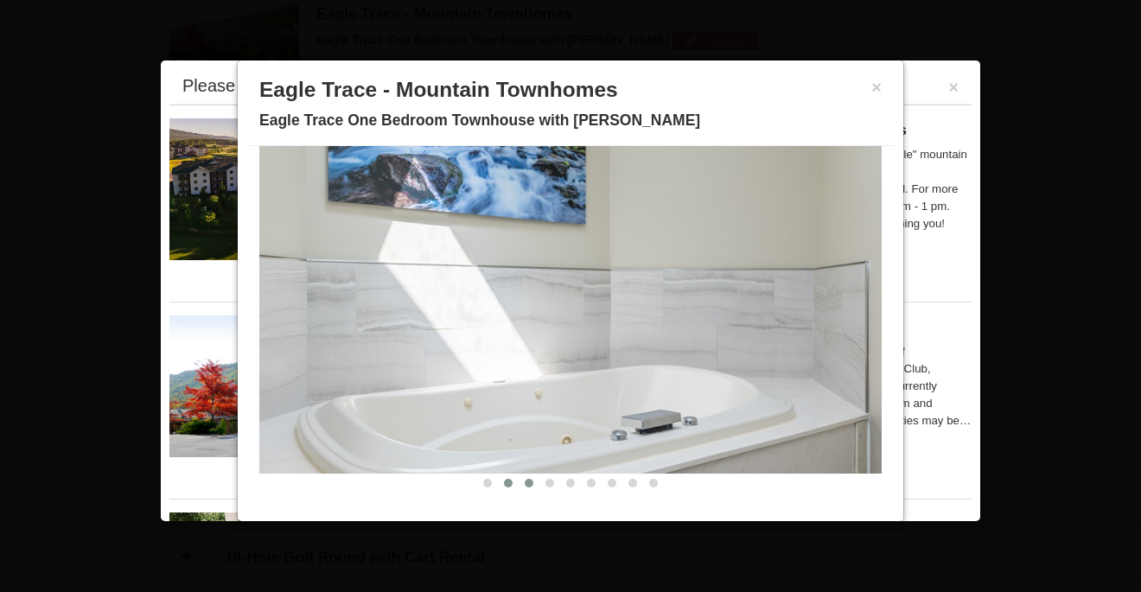
click at [531, 483] on span at bounding box center [529, 483] width 9 height 9
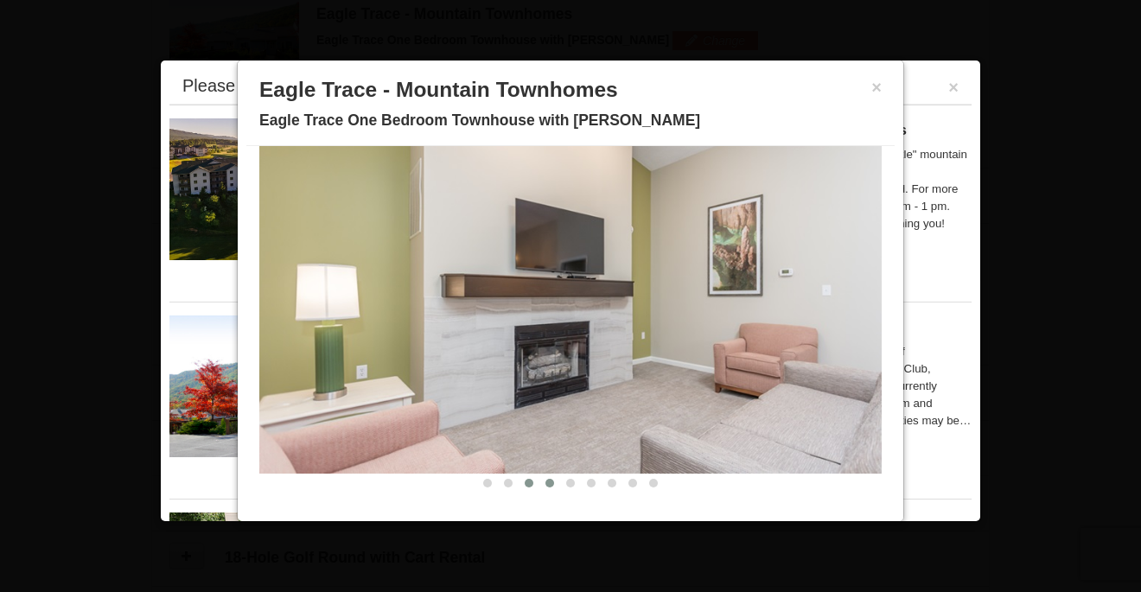
click at [549, 484] on span at bounding box center [549, 483] width 9 height 9
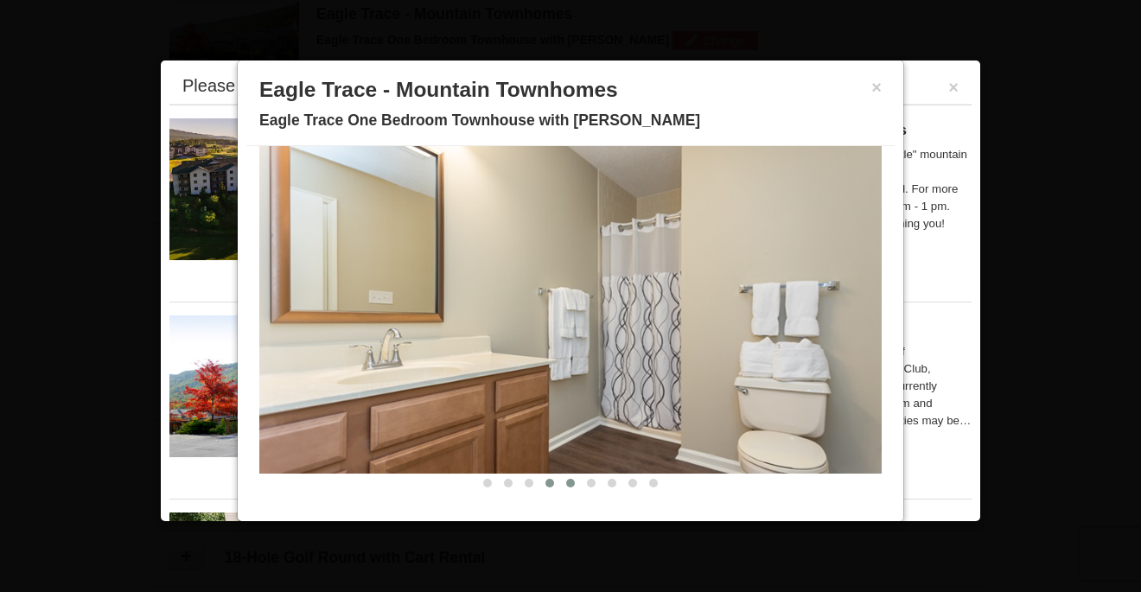
click at [569, 484] on span at bounding box center [570, 483] width 9 height 9
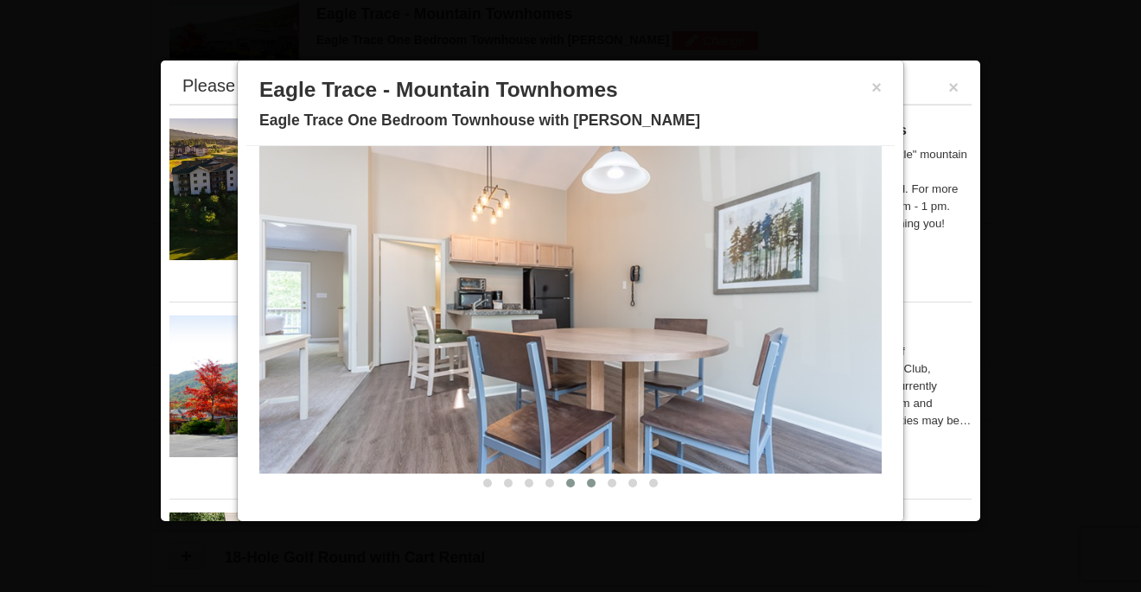
click at [590, 486] on span at bounding box center [591, 483] width 9 height 9
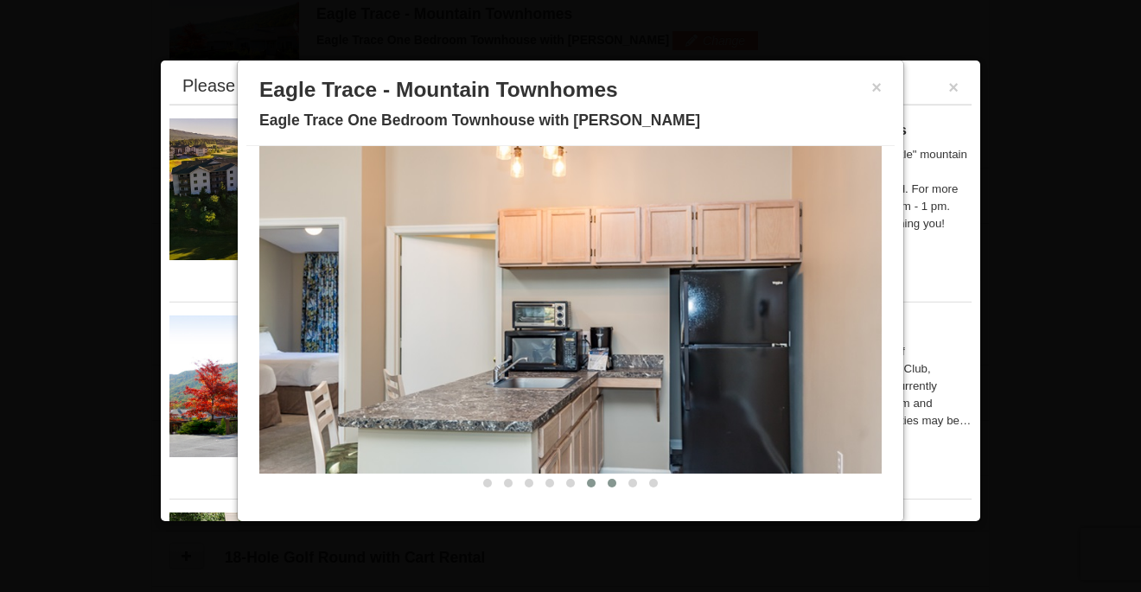
click at [608, 488] on button at bounding box center [611, 482] width 21 height 17
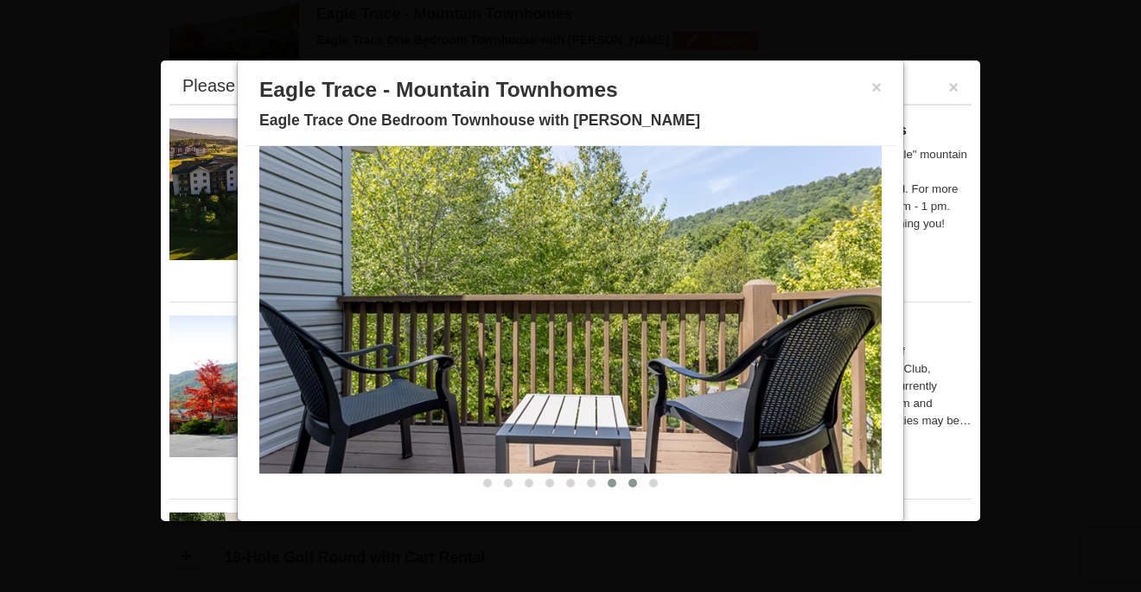
click at [632, 486] on span at bounding box center [632, 483] width 9 height 9
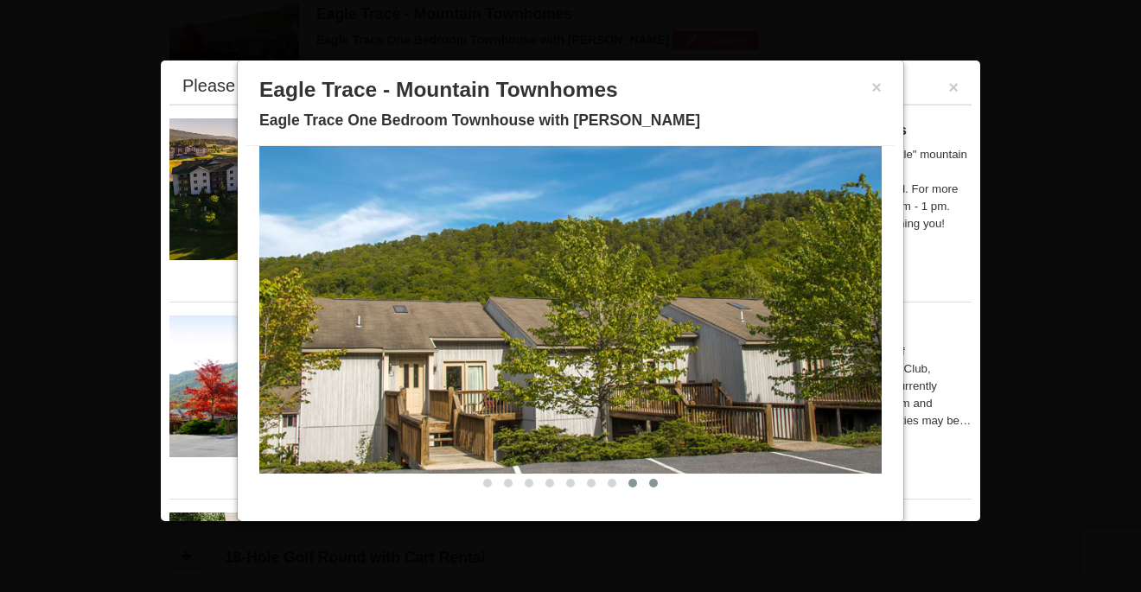
click at [652, 486] on span at bounding box center [653, 483] width 9 height 9
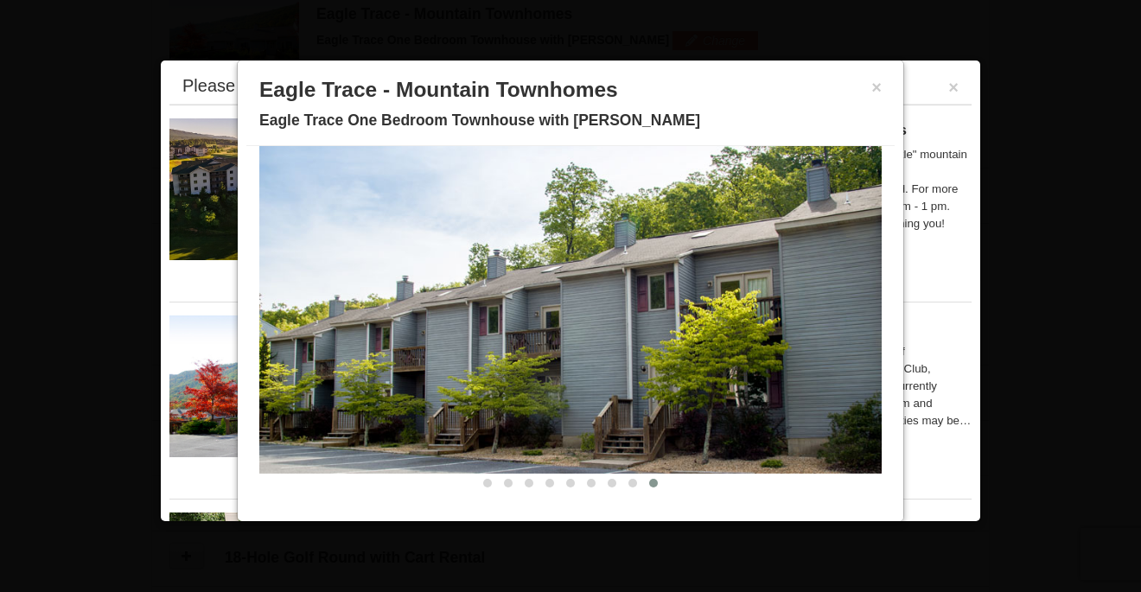
scroll to position [544, 0]
click at [876, 92] on button "×" at bounding box center [876, 87] width 10 height 17
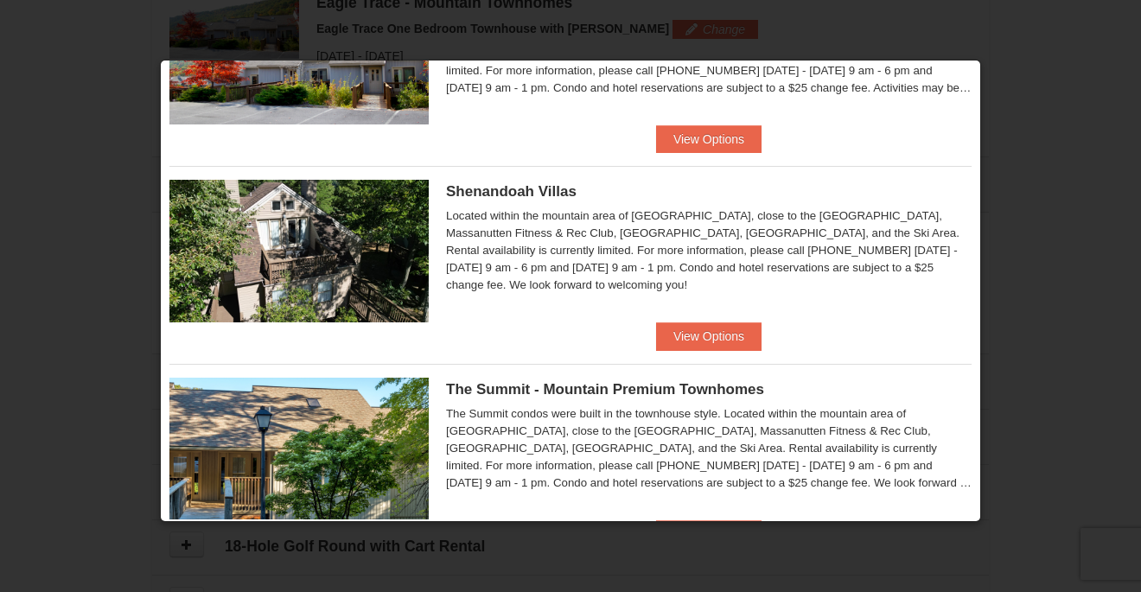
scroll to position [342, 0]
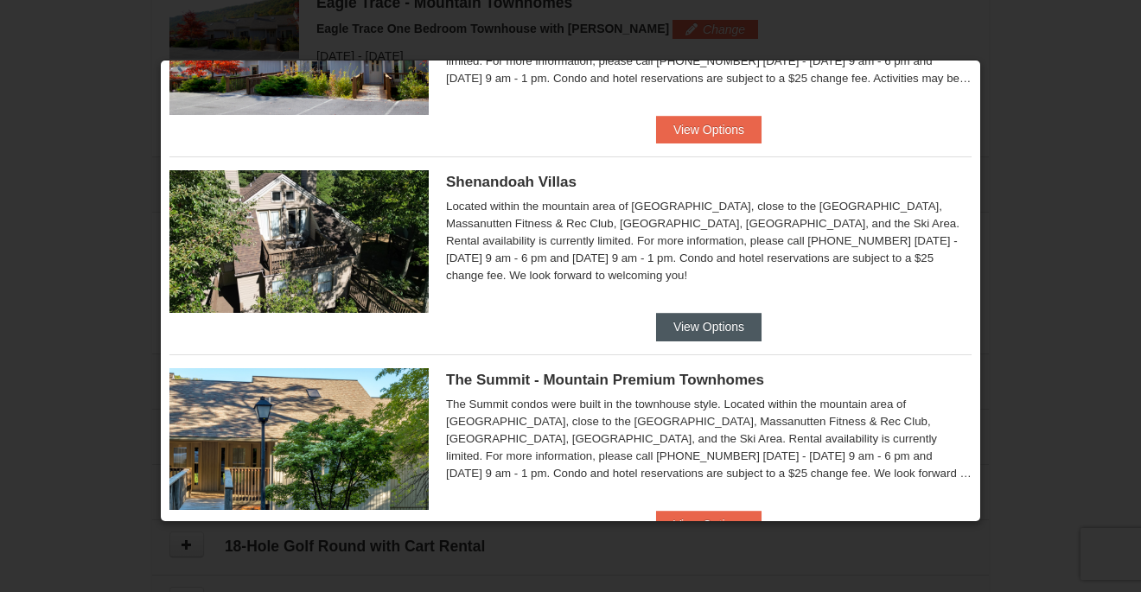
click at [678, 322] on button "View Options" at bounding box center [708, 327] width 105 height 28
